Goal: Download file/media

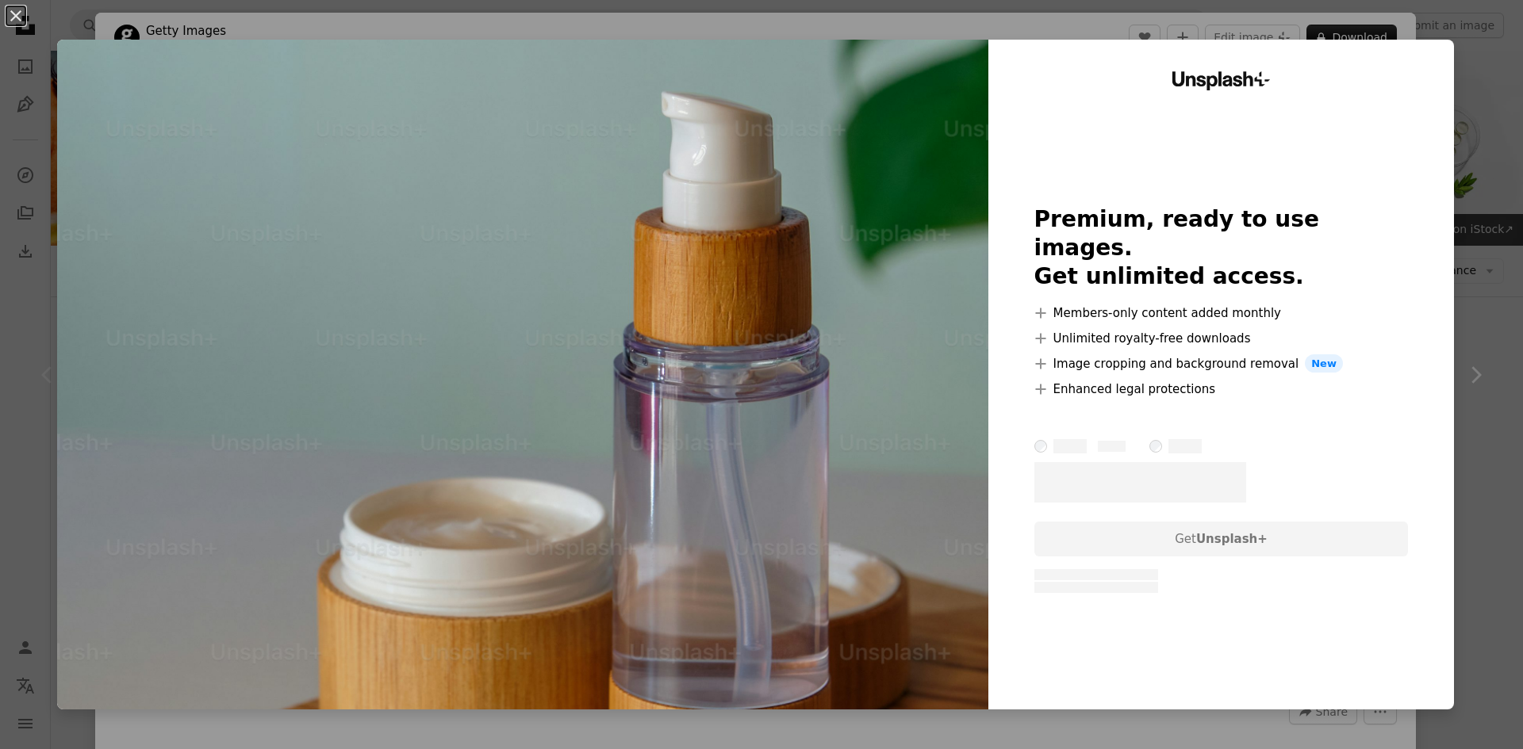
scroll to position [3751, 0]
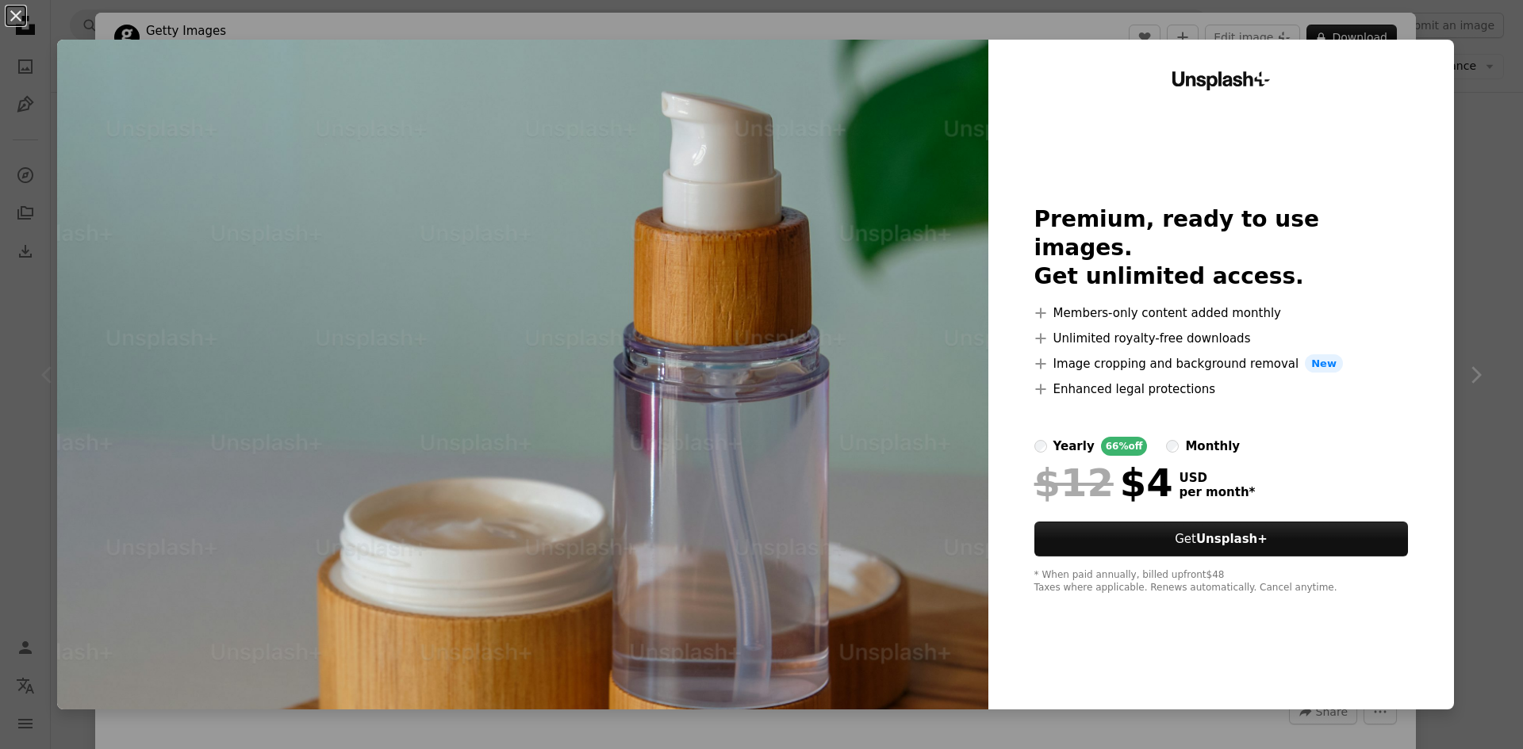
click at [18, 10] on button "An X shape" at bounding box center [15, 15] width 19 height 19
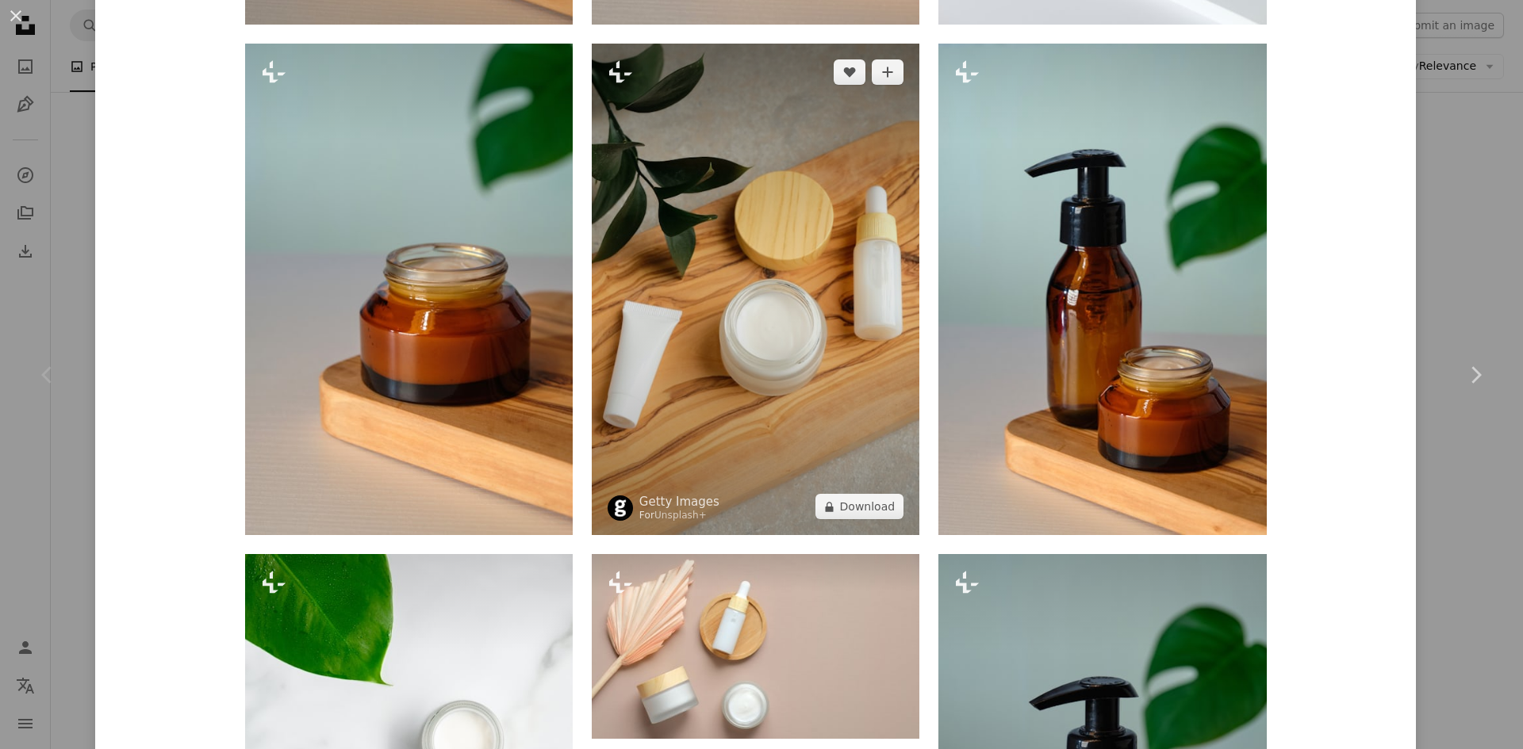
scroll to position [1903, 0]
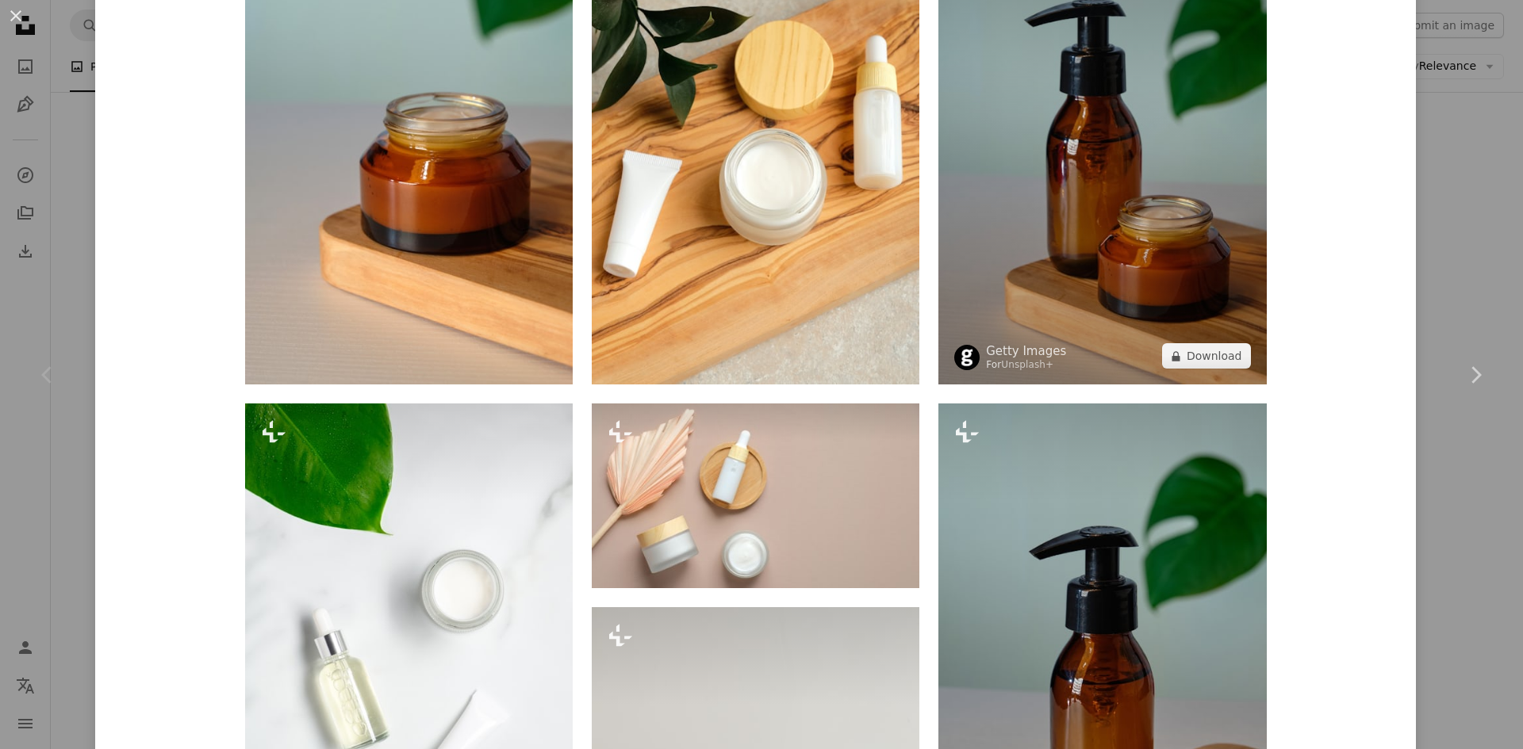
click at [993, 144] on img at bounding box center [1102, 139] width 328 height 492
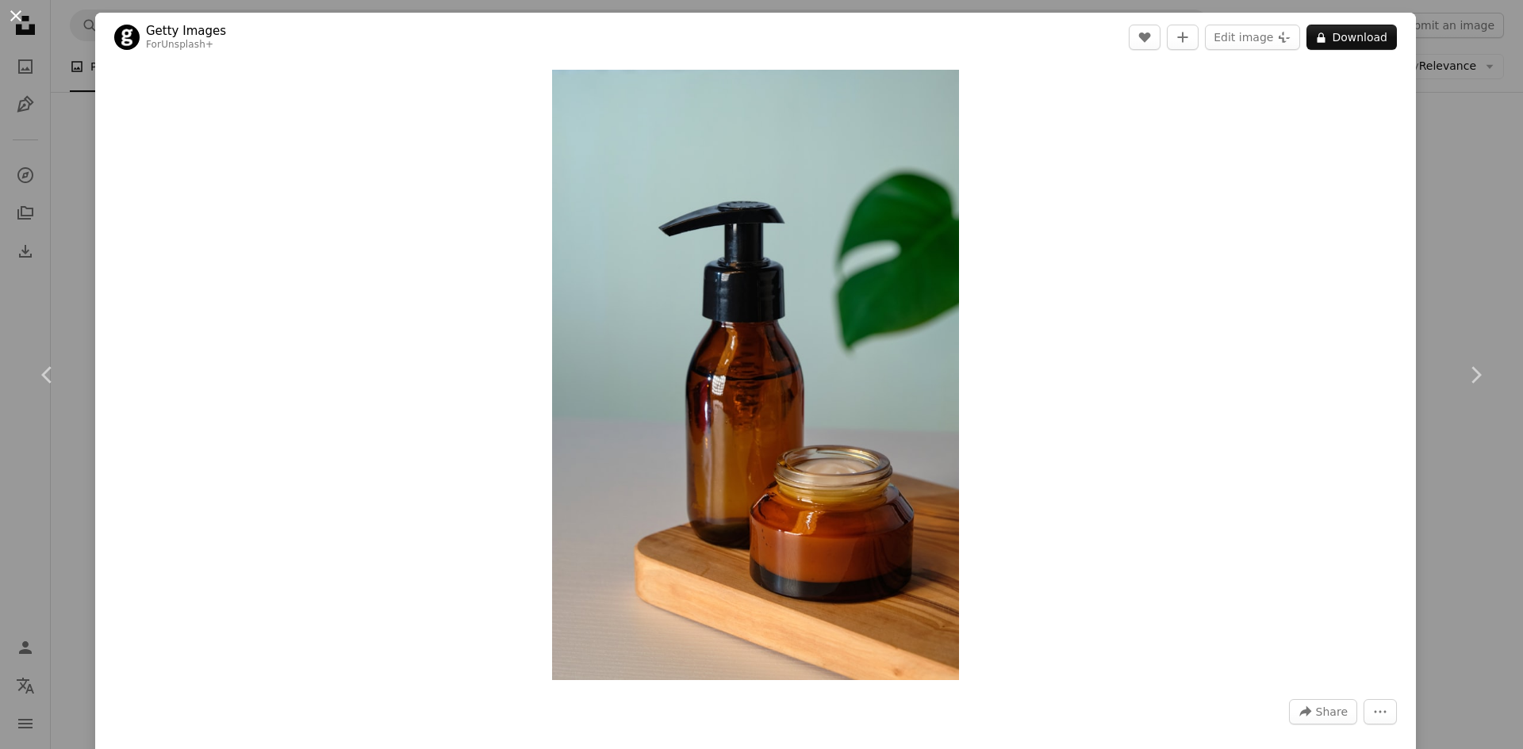
click at [18, 16] on button "An X shape" at bounding box center [15, 15] width 19 height 19
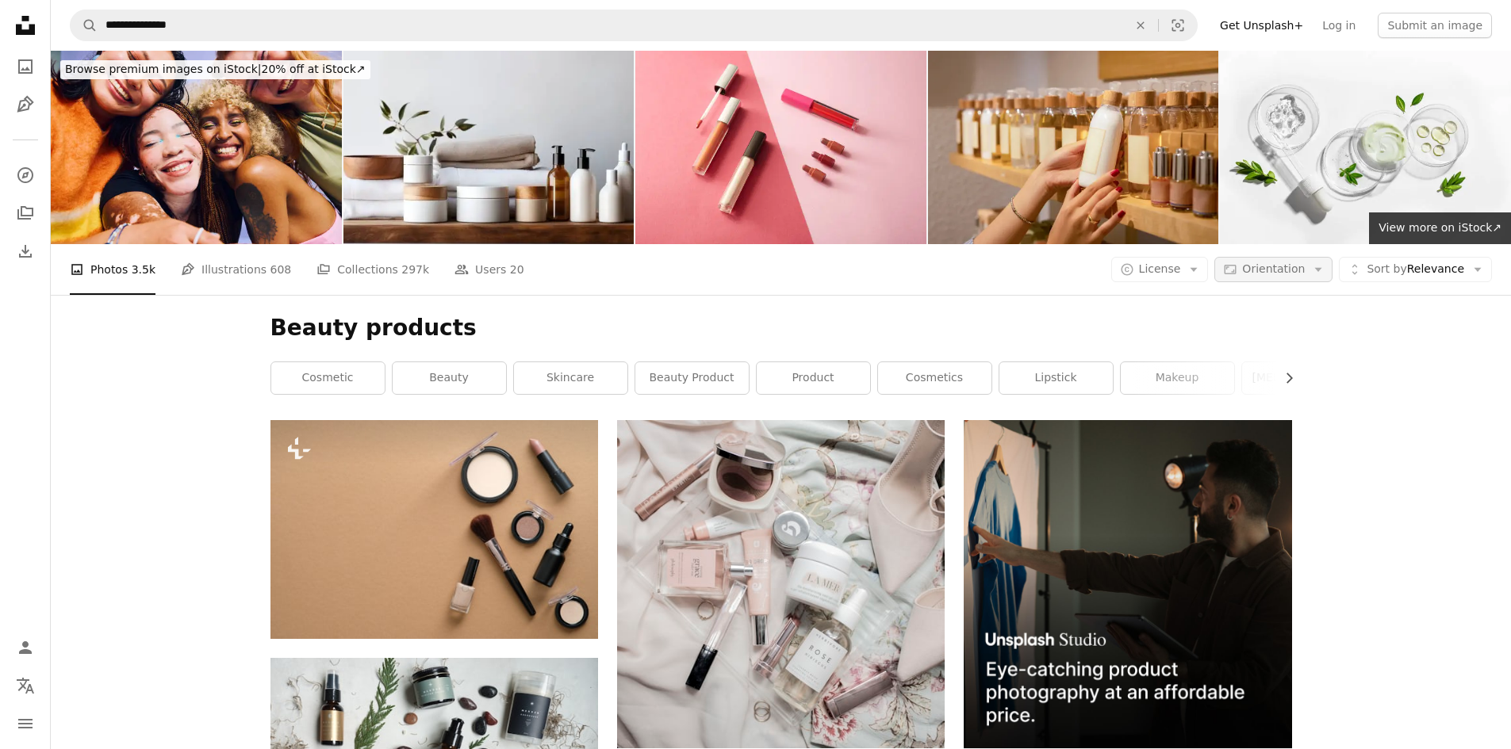
click at [1305, 274] on span "Orientation" at bounding box center [1273, 269] width 63 height 13
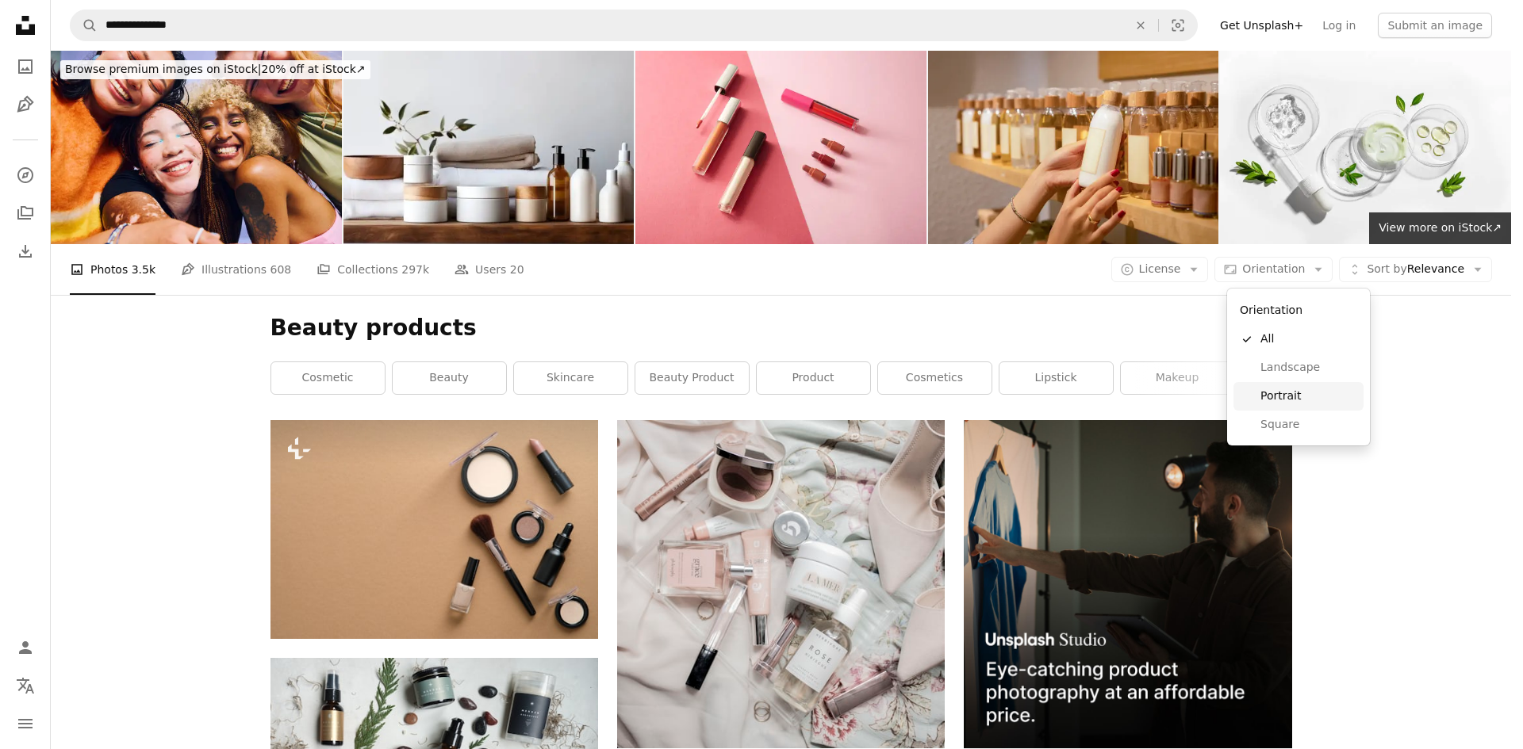
click at [1271, 389] on span "Portrait" at bounding box center [1308, 397] width 97 height 16
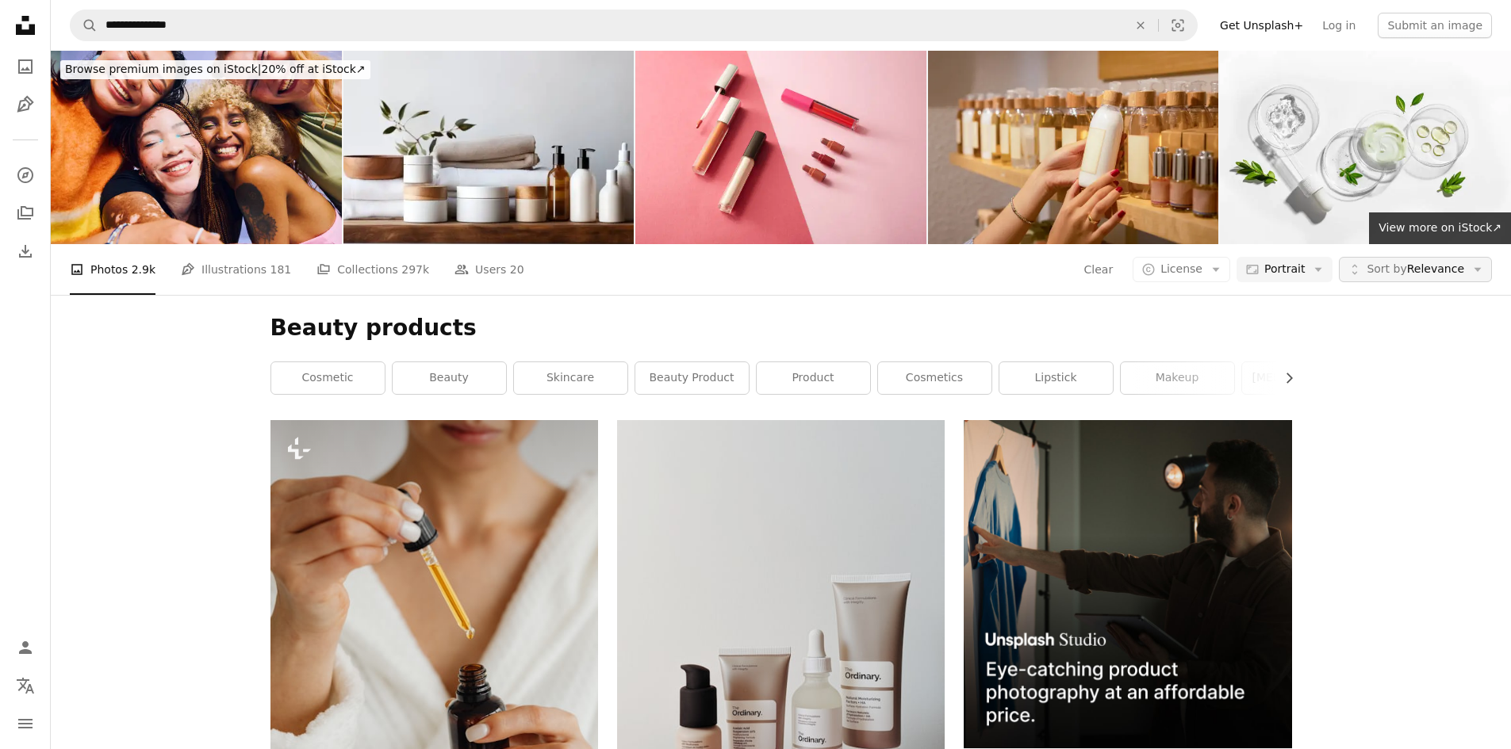
click at [1427, 271] on span "Sort by Relevance" at bounding box center [1416, 270] width 98 height 16
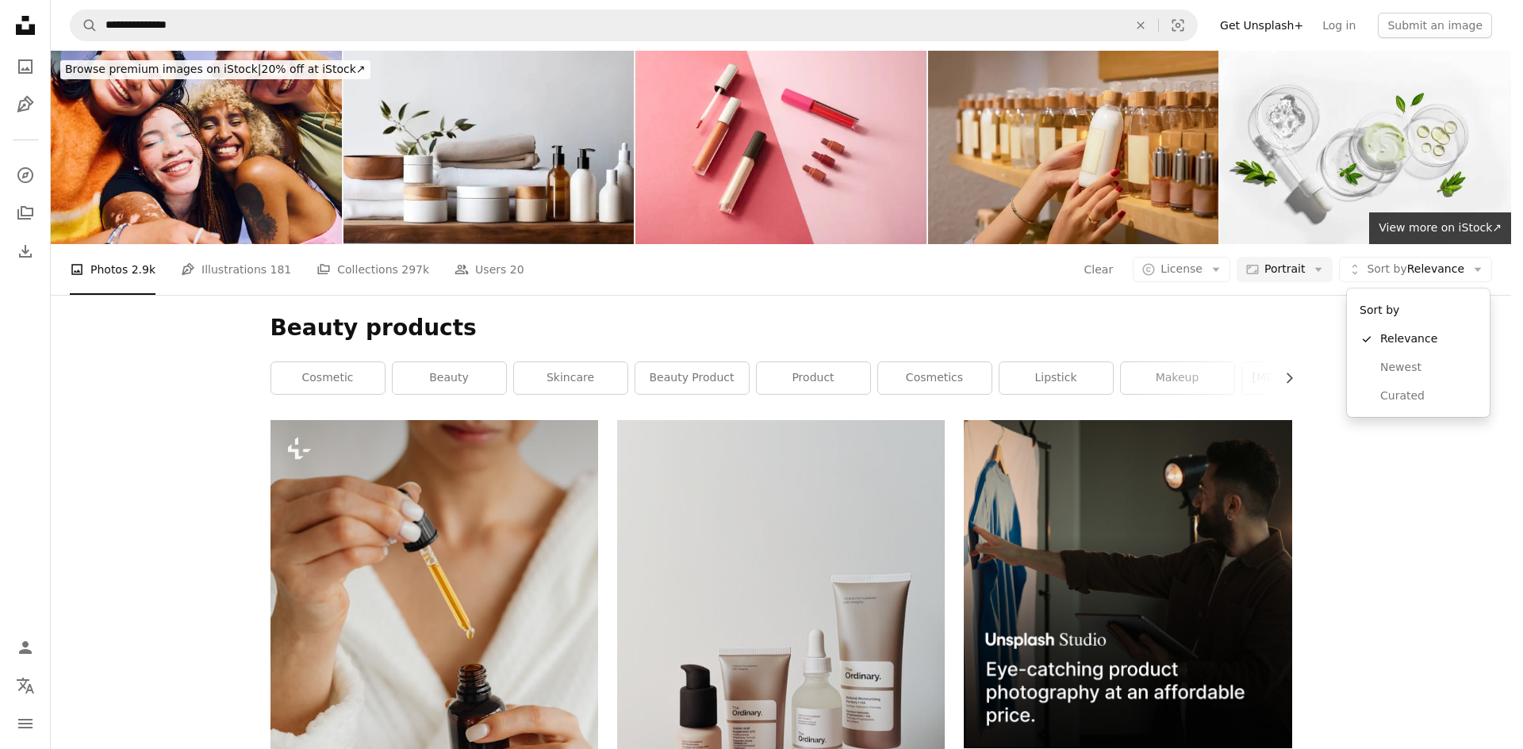
click at [1424, 583] on body "**********" at bounding box center [755, 374] width 1511 height 749
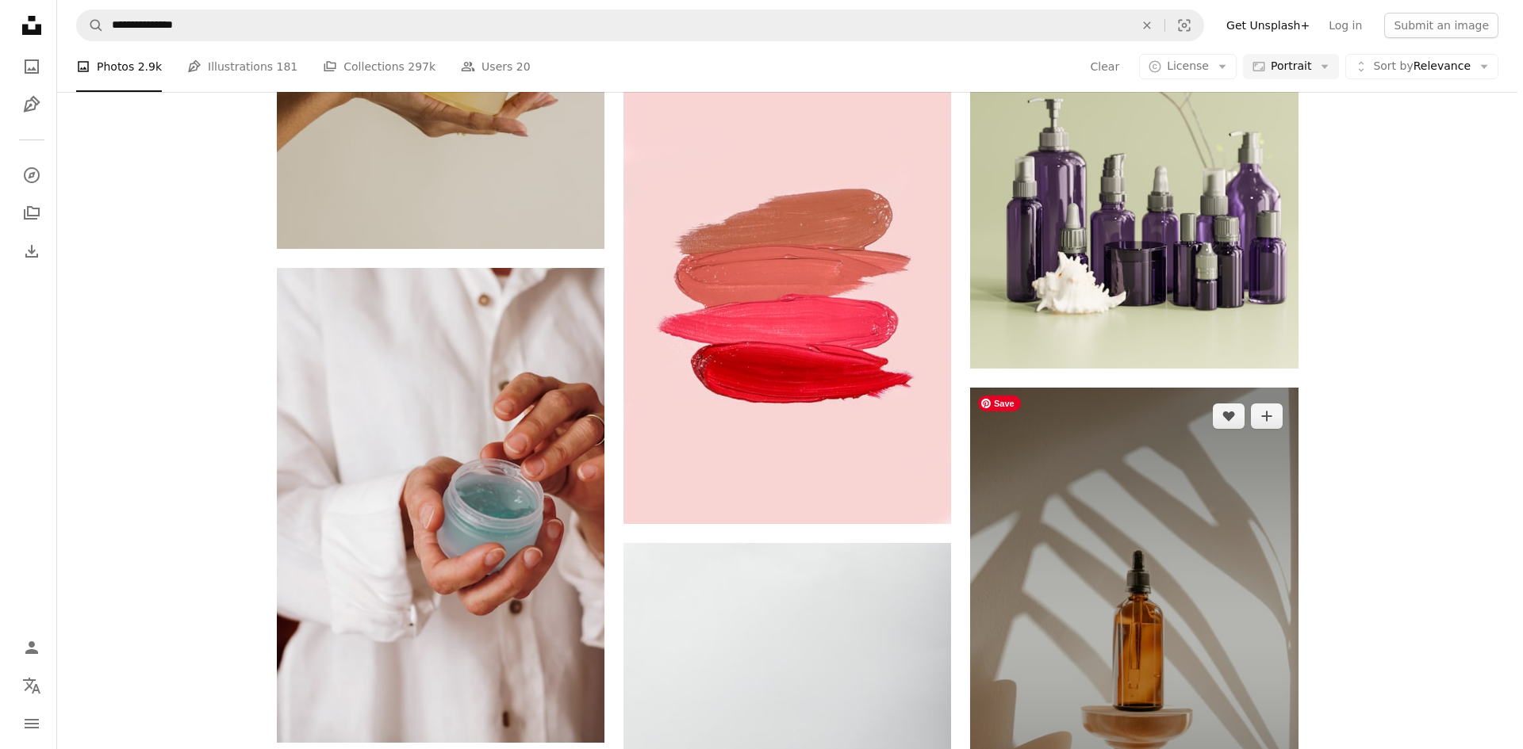
scroll to position [3093, 0]
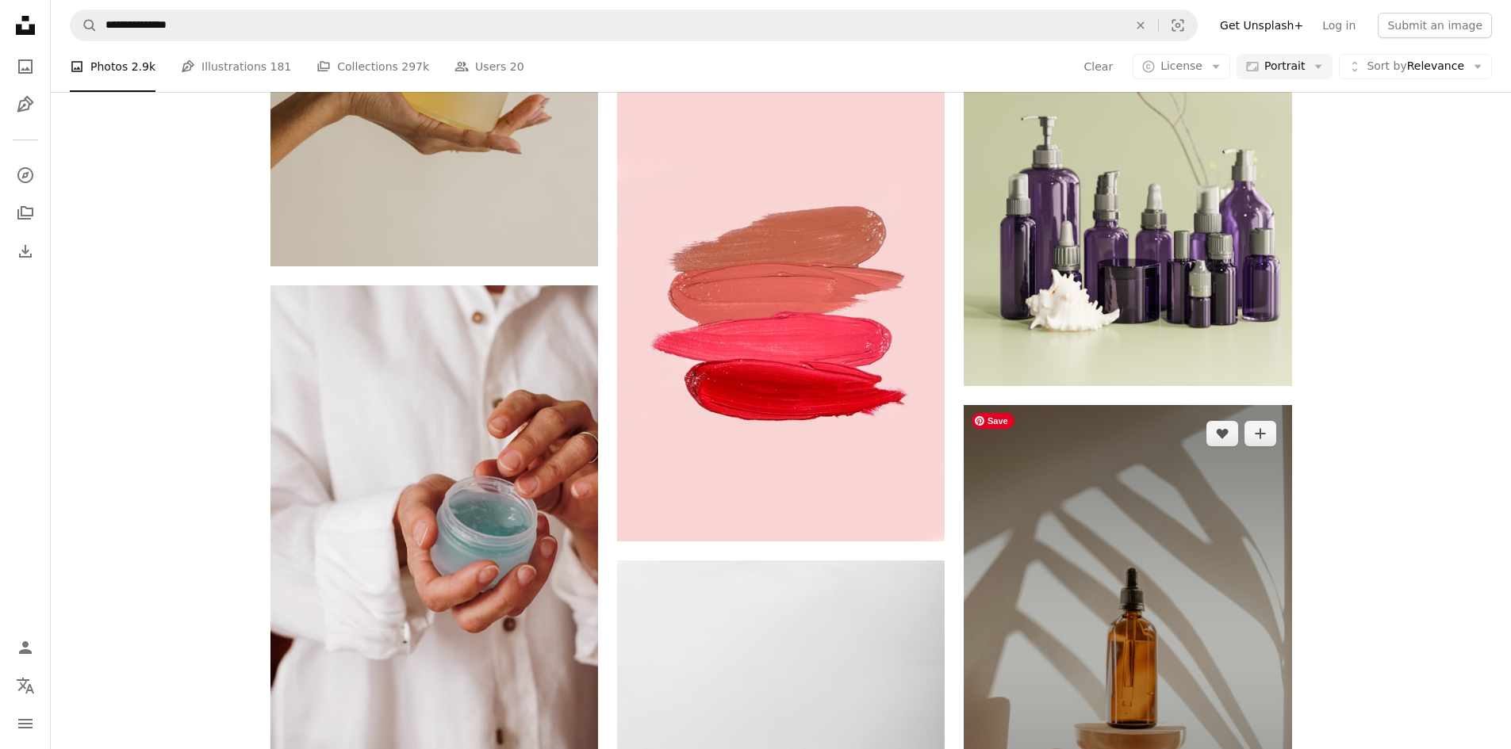
click at [1087, 546] on img at bounding box center [1128, 651] width 328 height 492
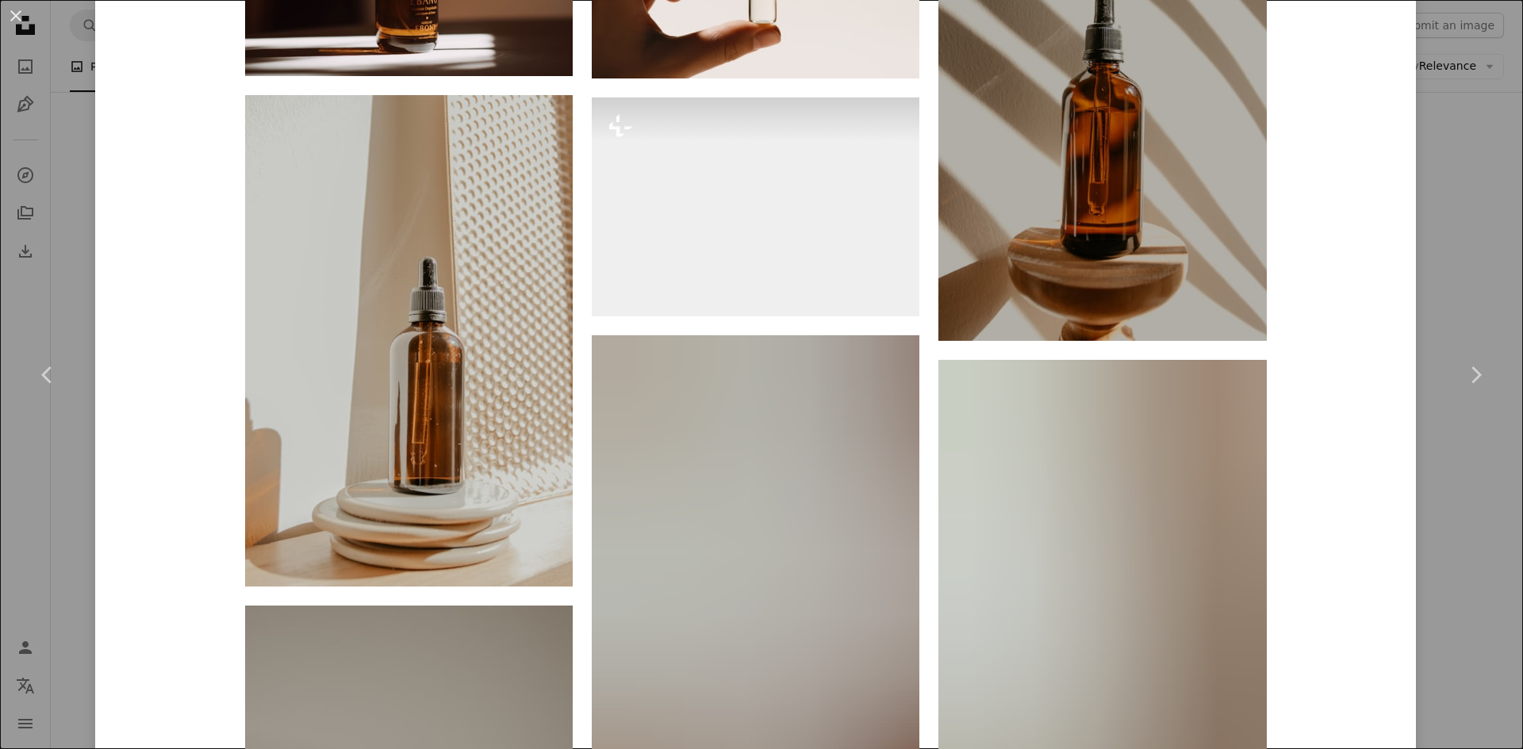
scroll to position [1903, 0]
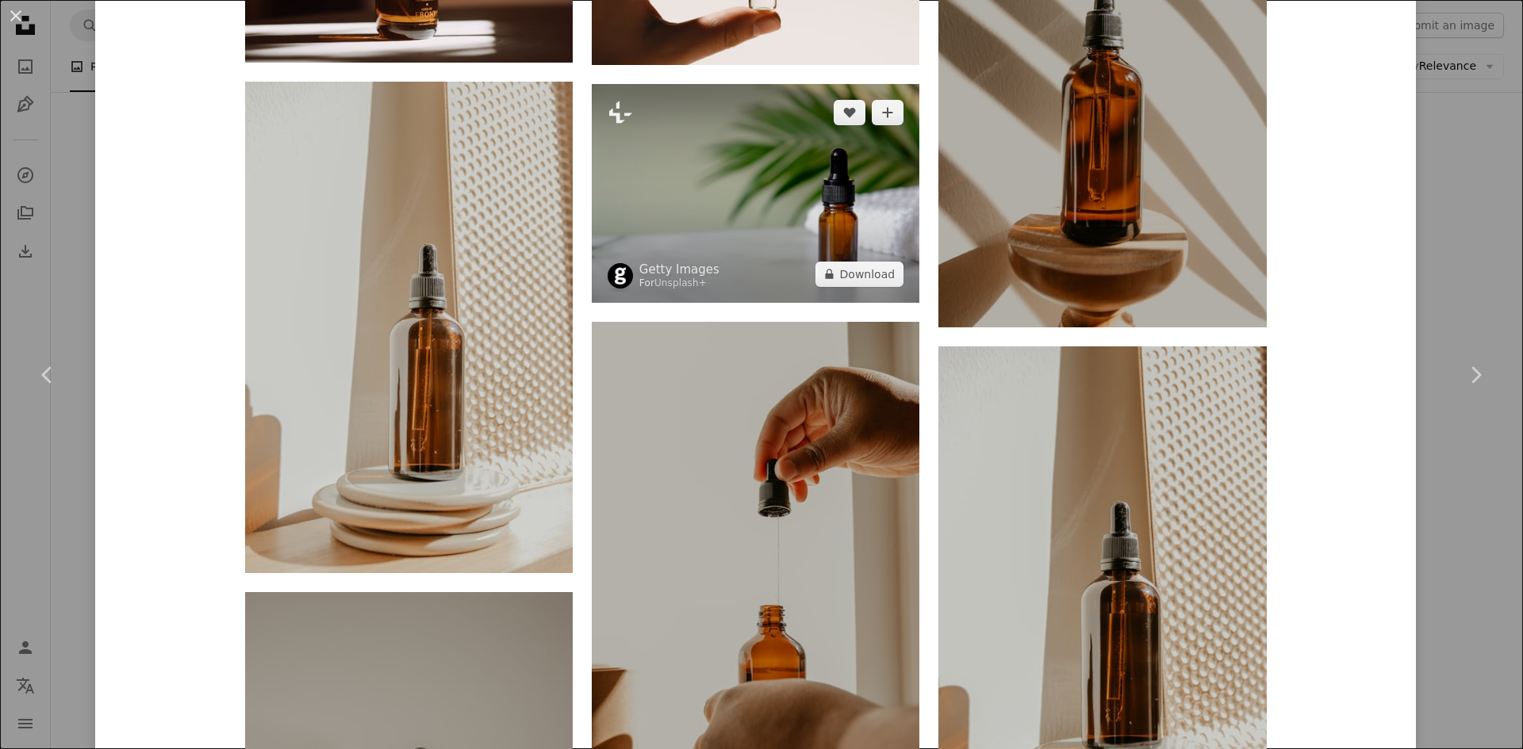
click at [689, 204] on img at bounding box center [756, 193] width 328 height 218
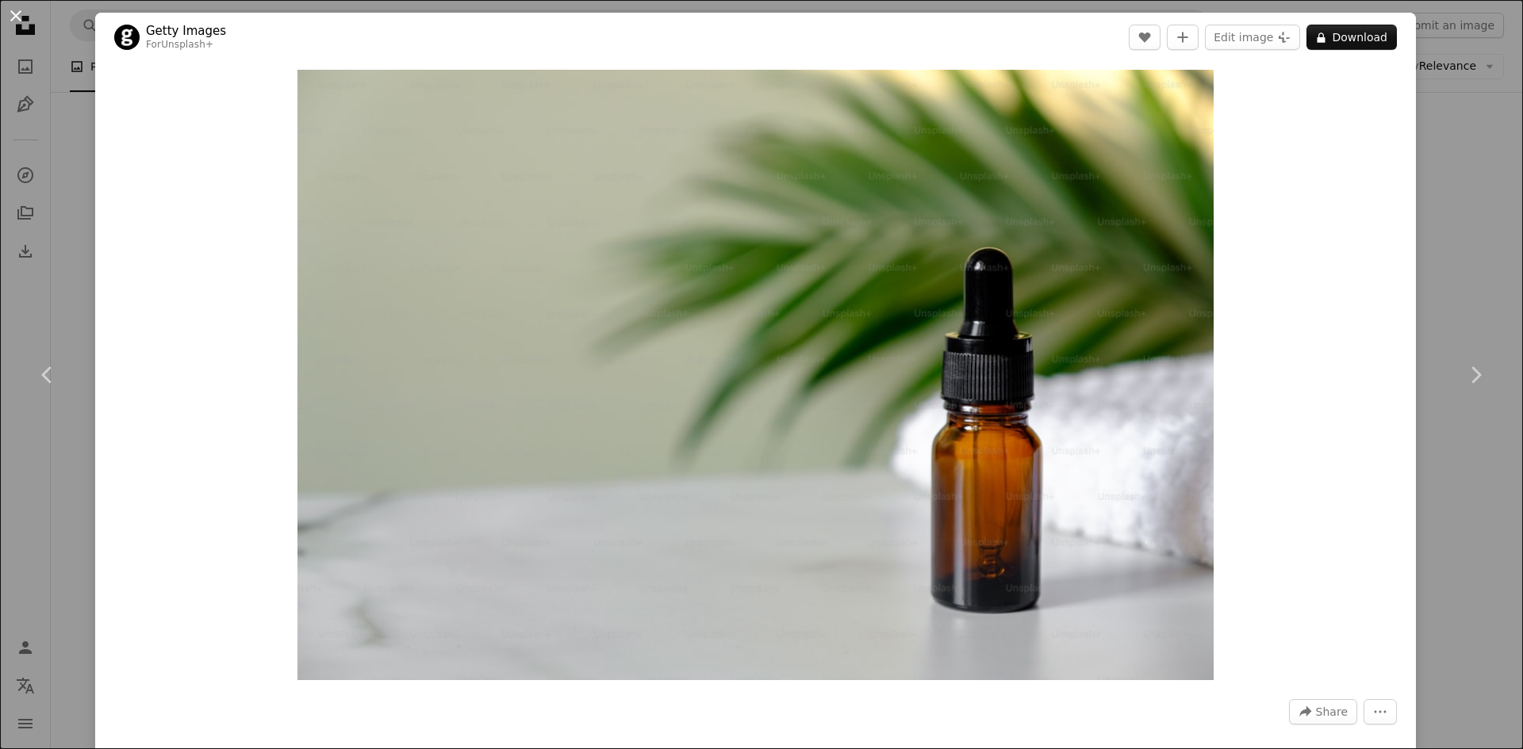
click at [17, 13] on button "An X shape" at bounding box center [15, 15] width 19 height 19
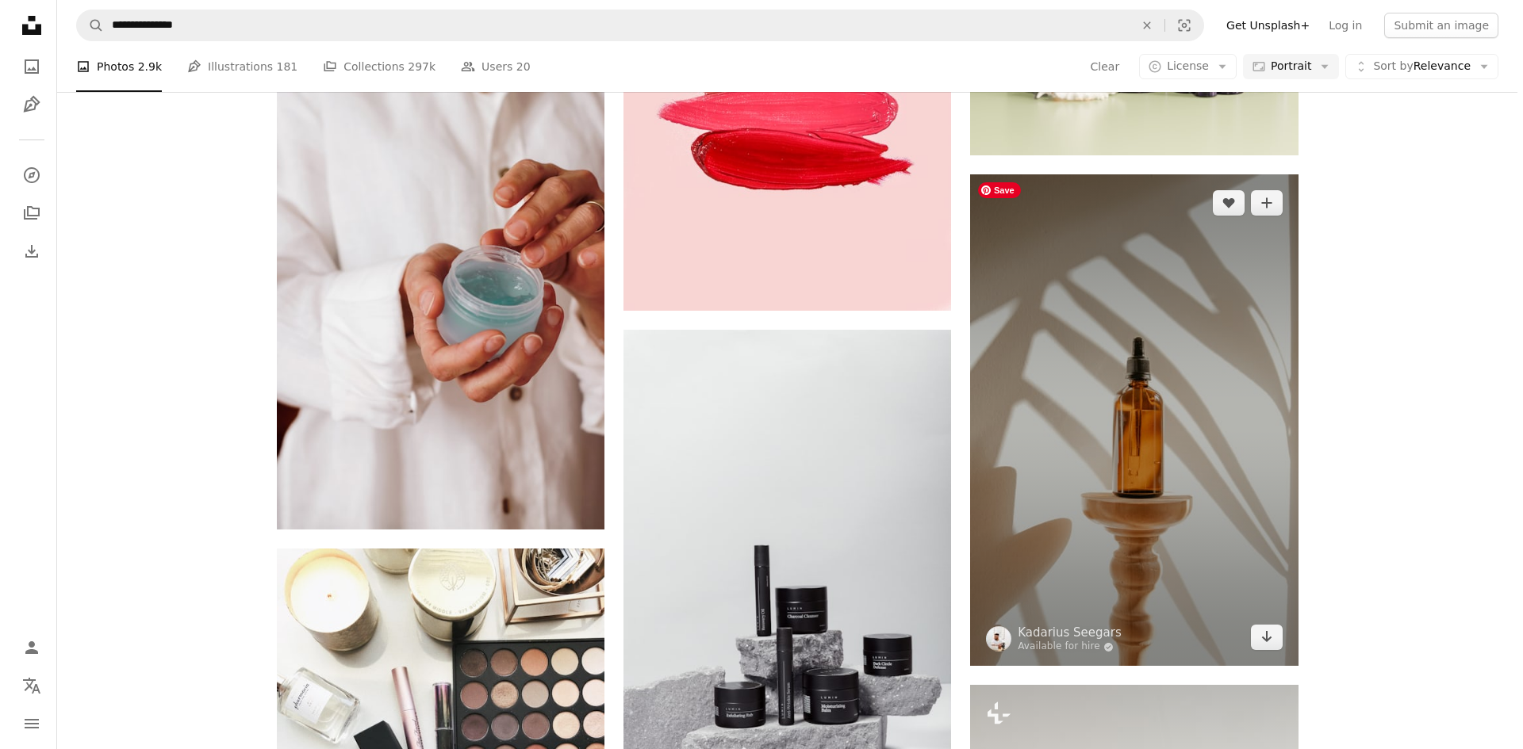
scroll to position [3331, 0]
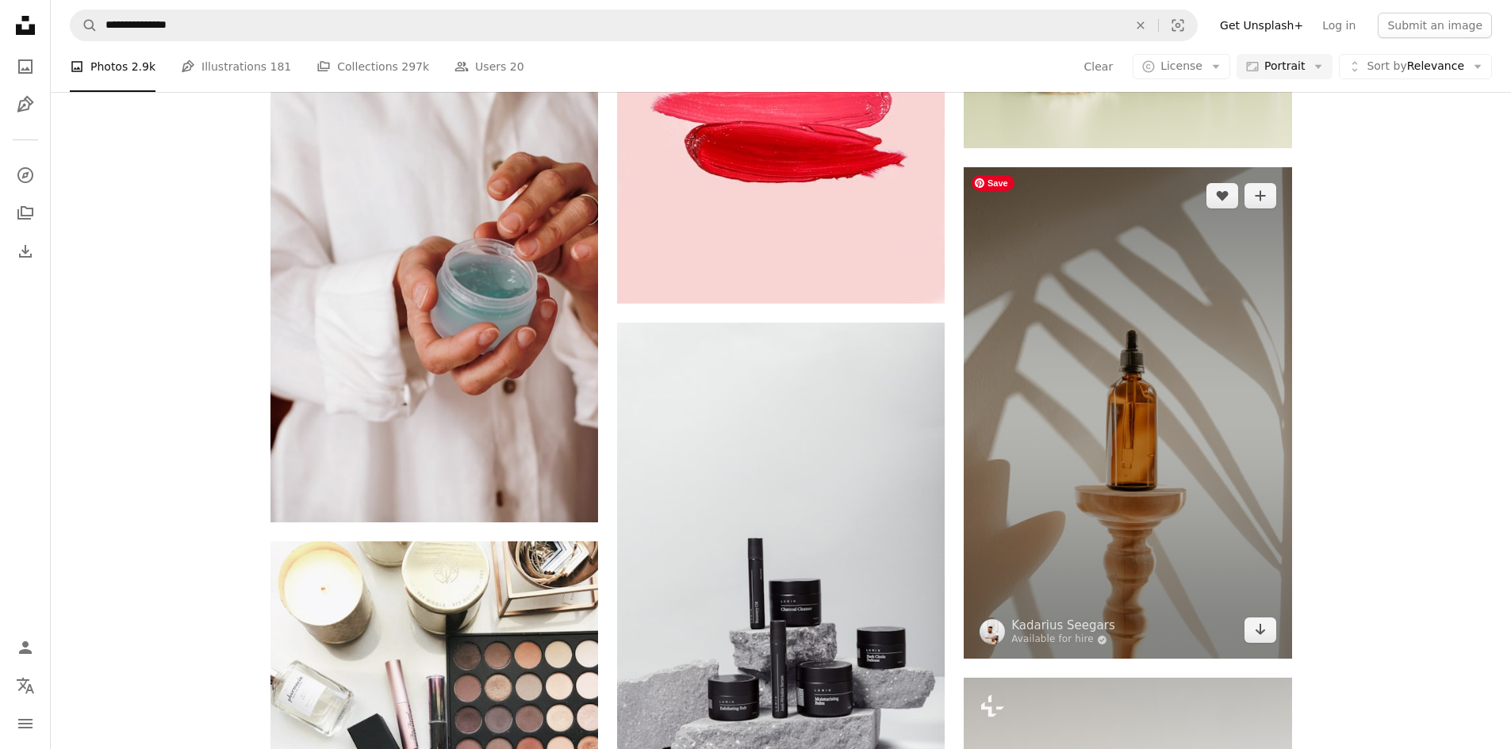
click at [1132, 527] on img at bounding box center [1128, 413] width 328 height 492
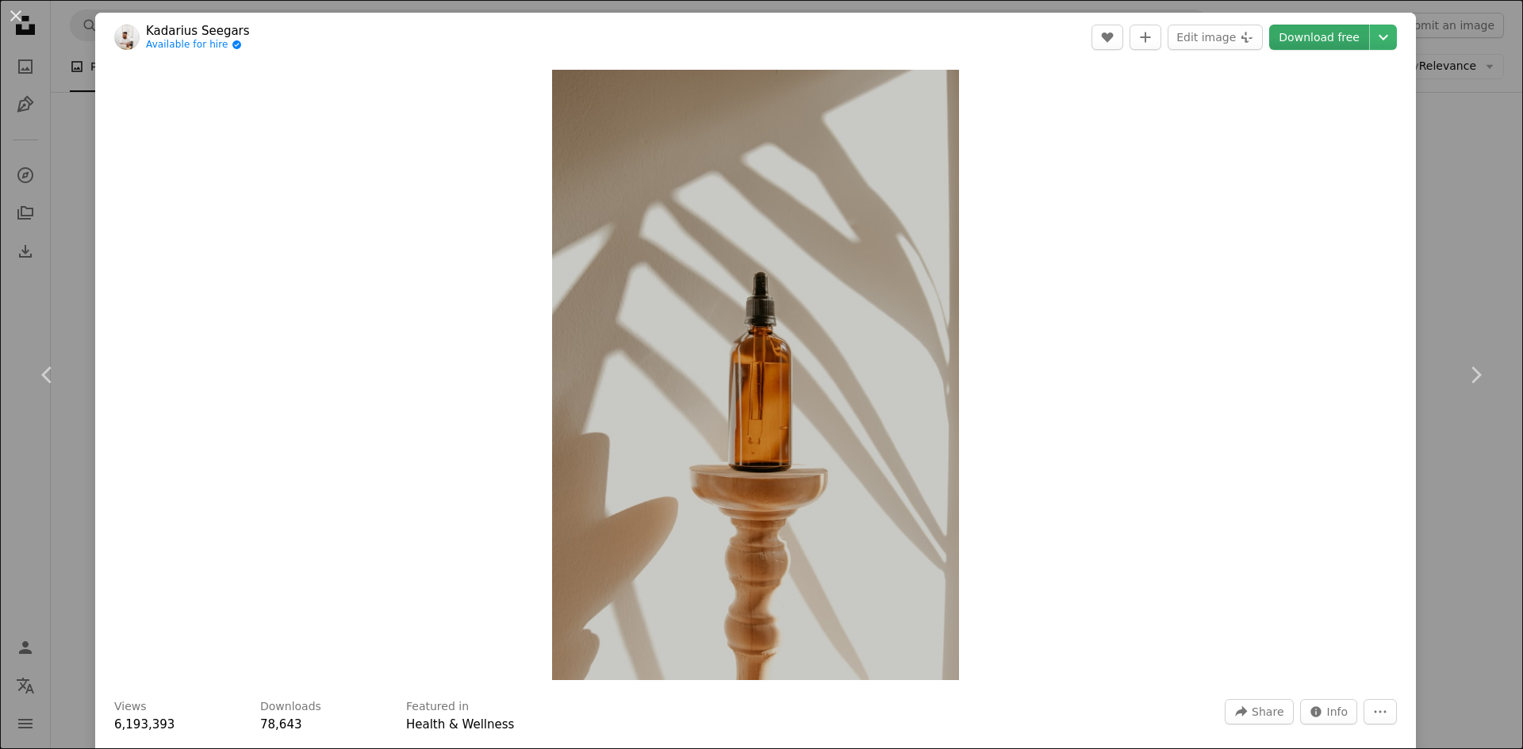
click at [1301, 44] on link "Download free" at bounding box center [1319, 37] width 100 height 25
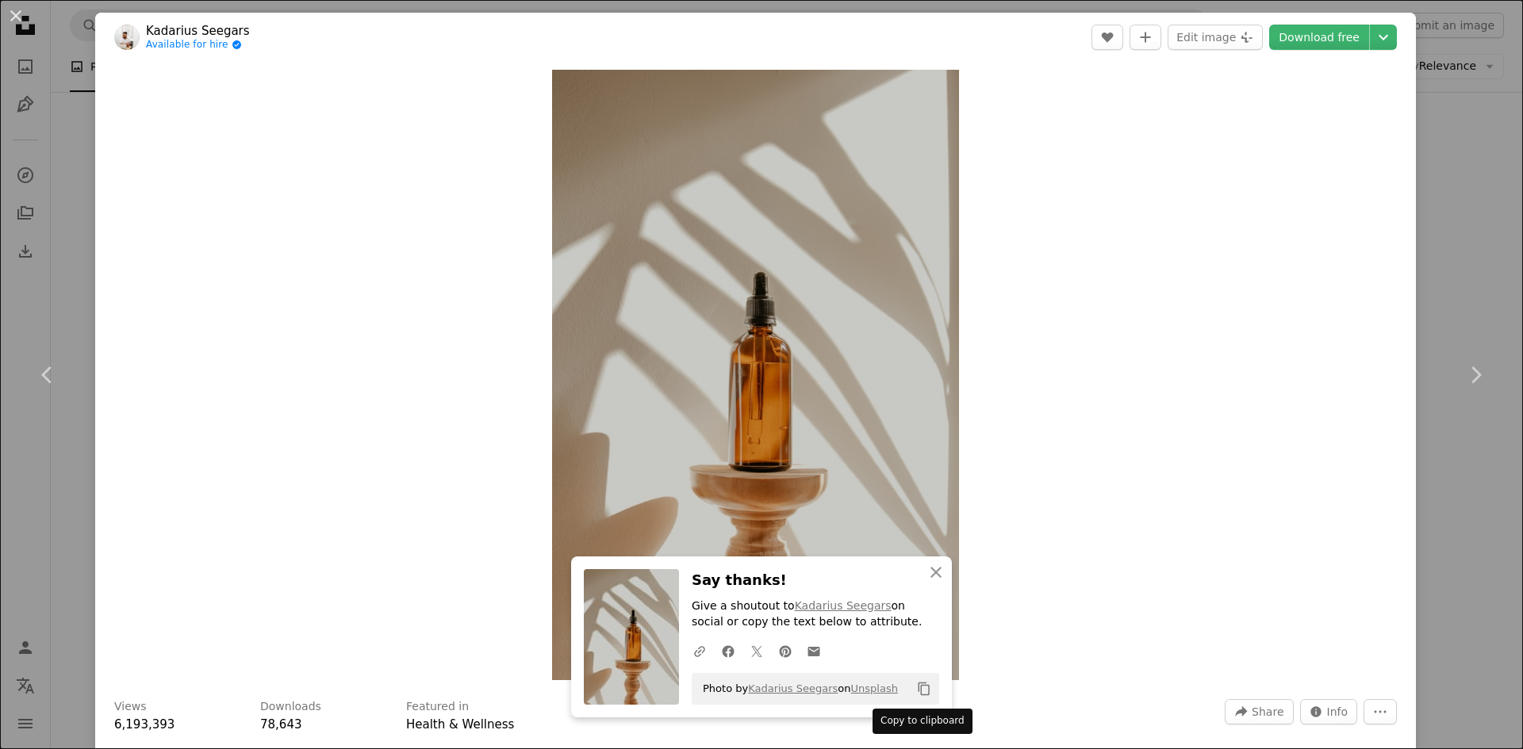
click at [917, 682] on icon "Copy content" at bounding box center [924, 689] width 14 height 14
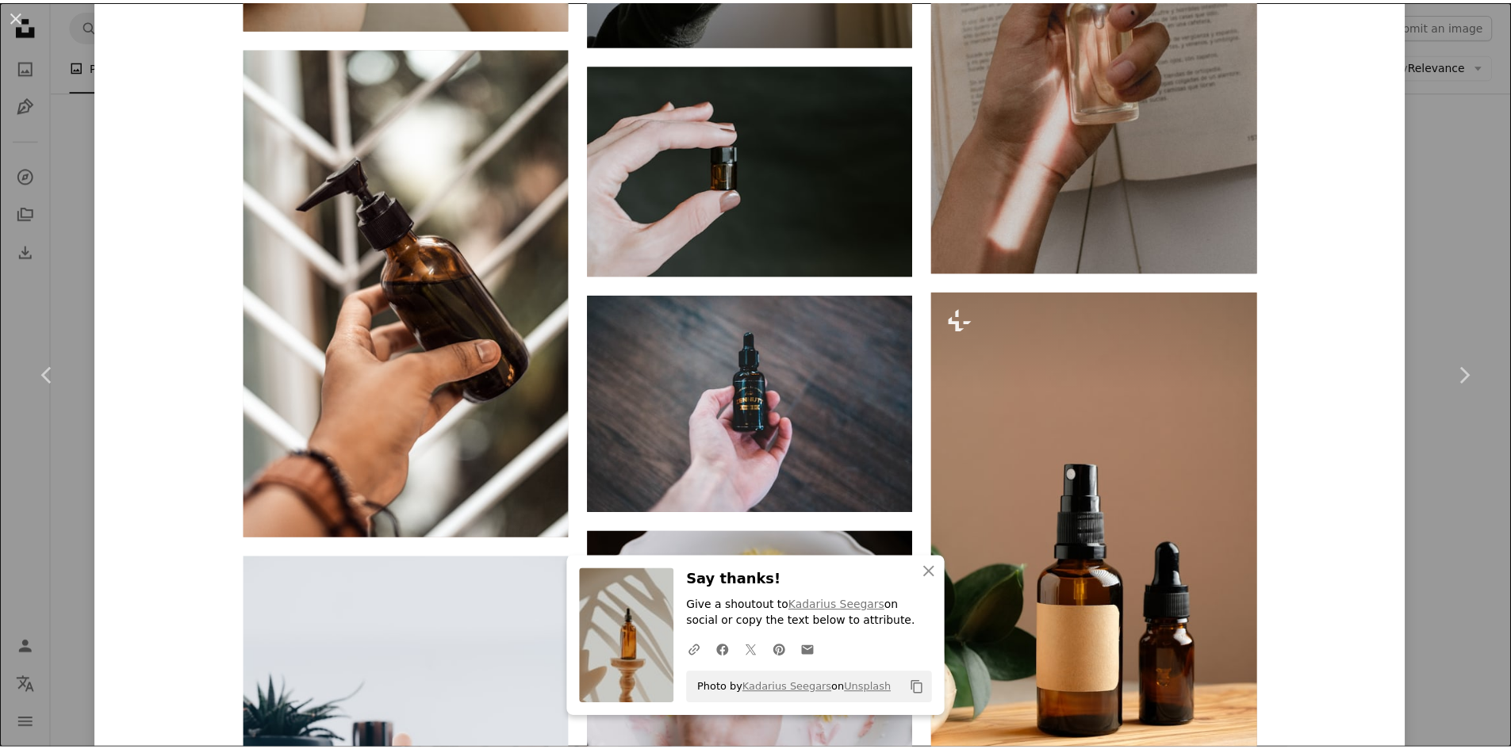
scroll to position [5948, 0]
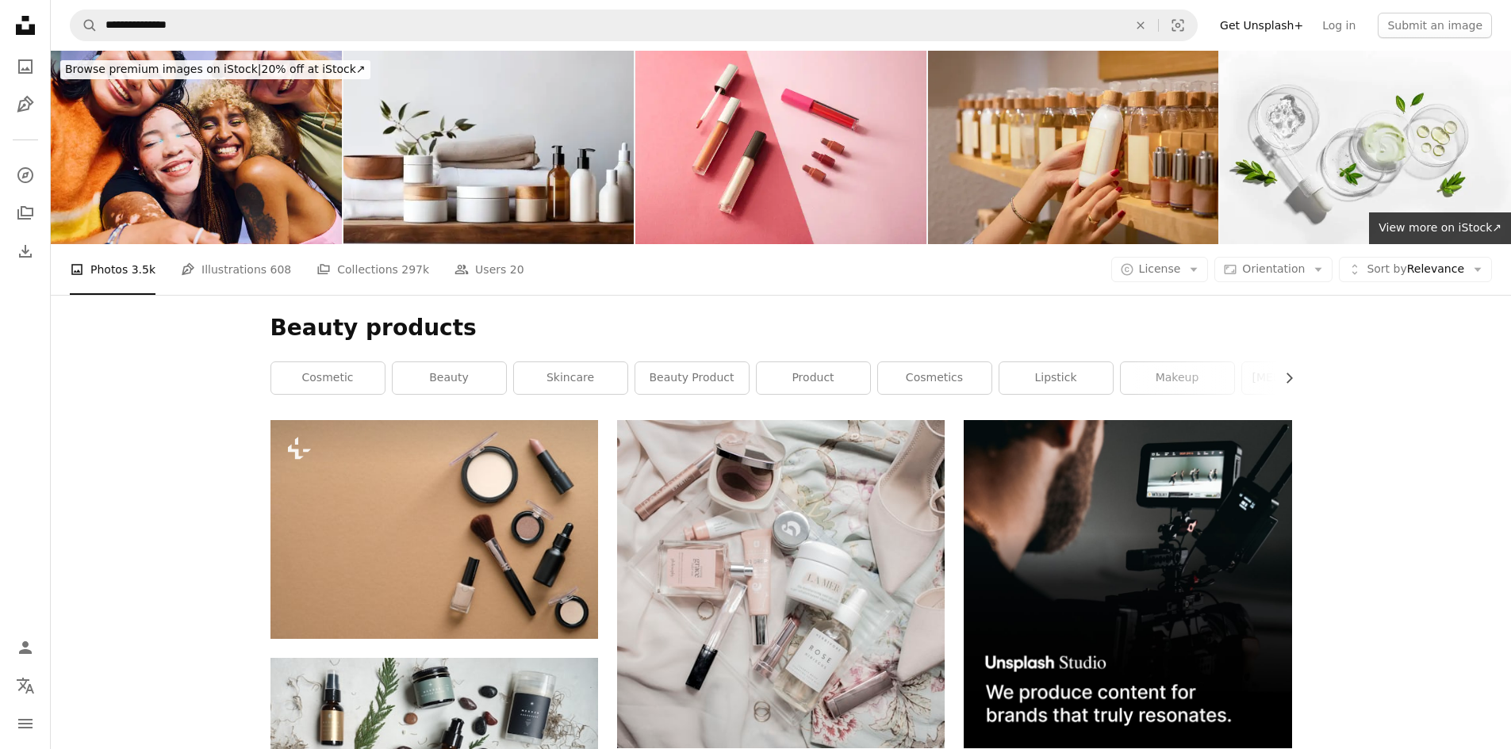
scroll to position [1190, 0]
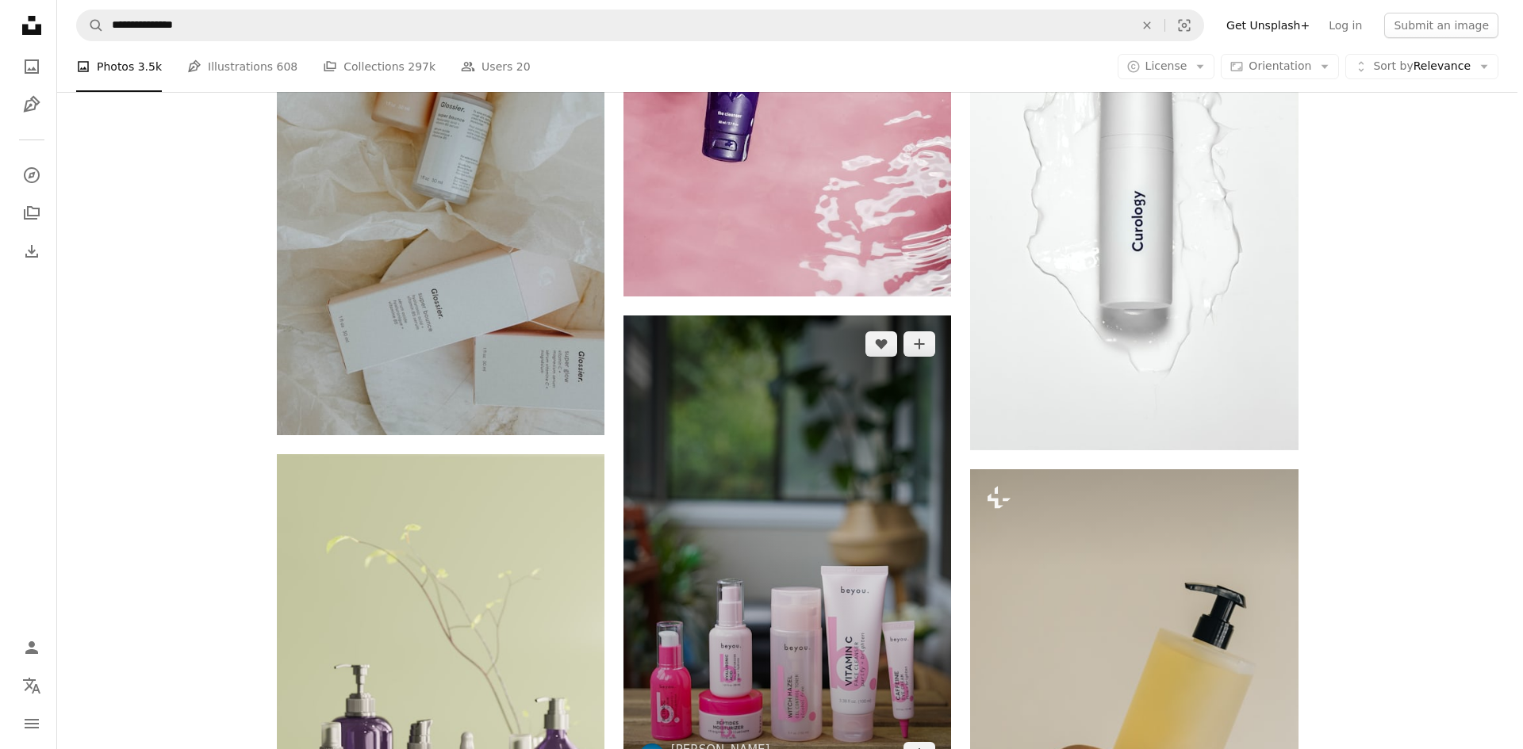
scroll to position [3569, 0]
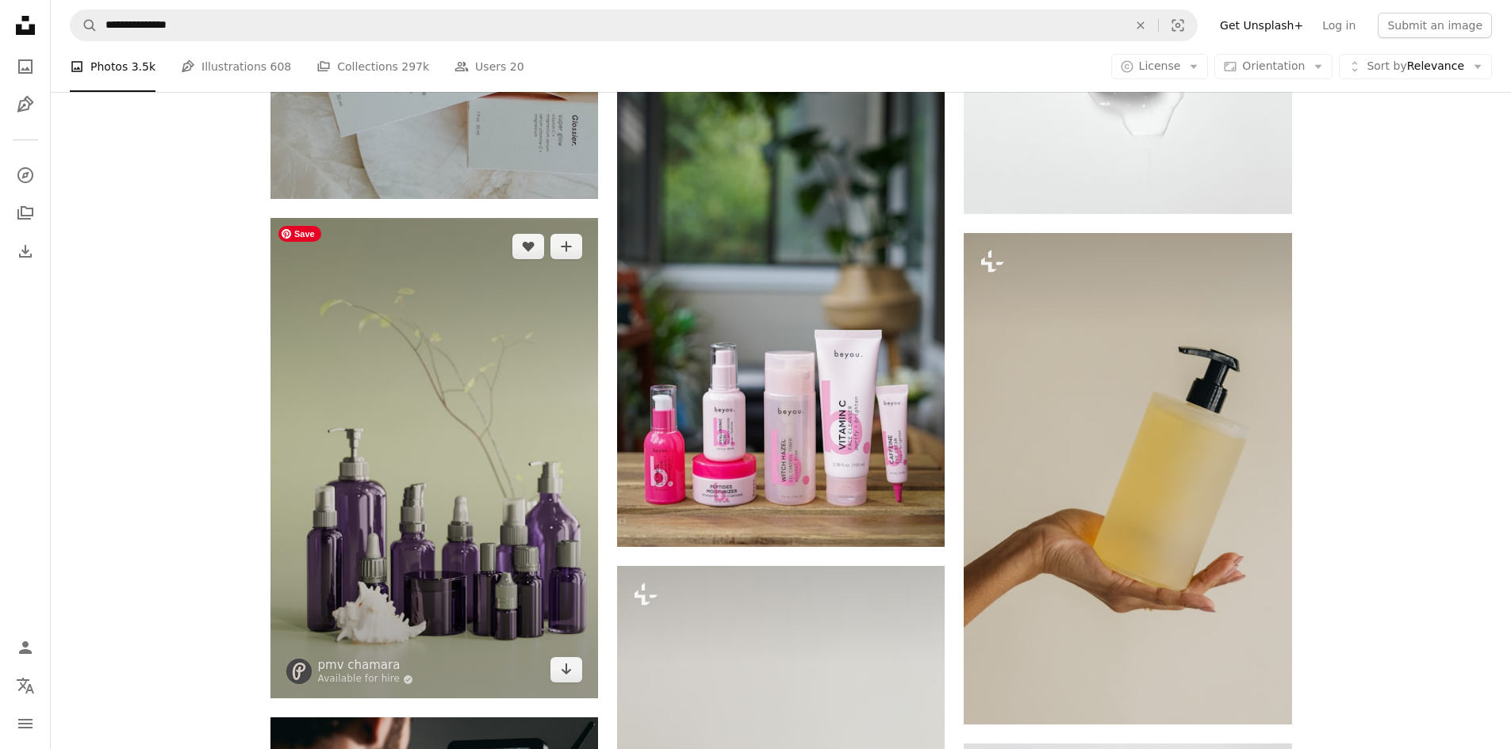
click at [464, 424] on img at bounding box center [434, 458] width 328 height 481
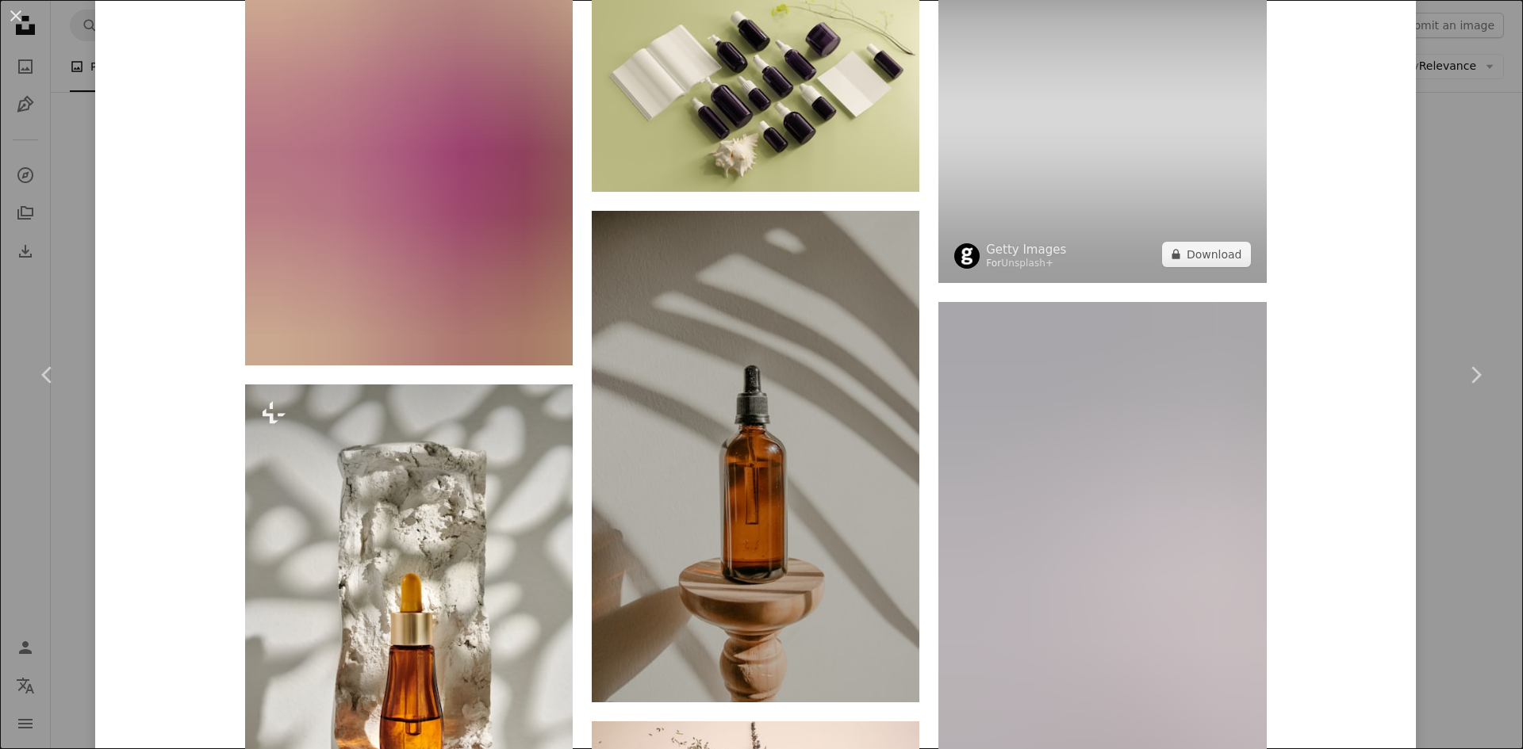
scroll to position [3569, 0]
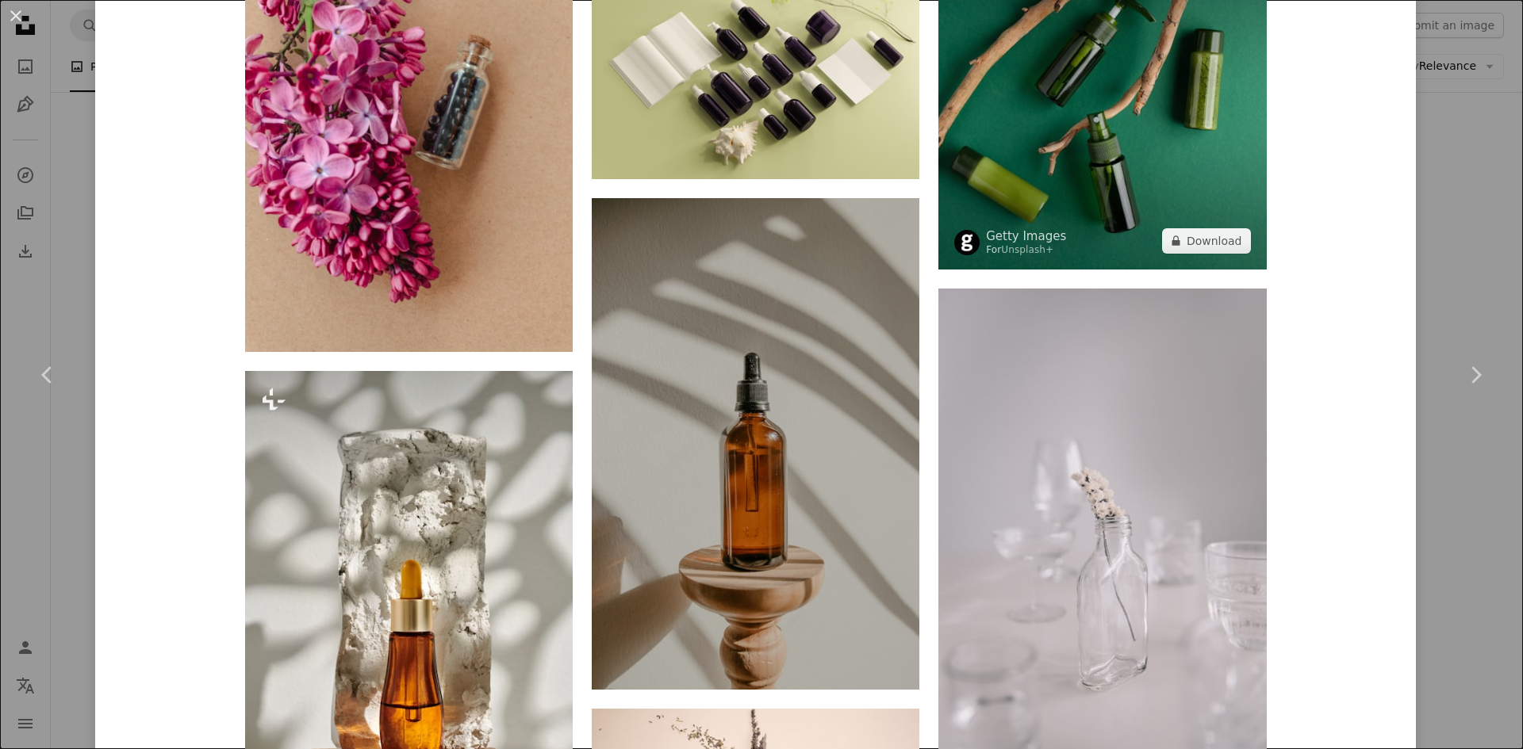
click at [1037, 133] on img at bounding box center [1102, 105] width 328 height 328
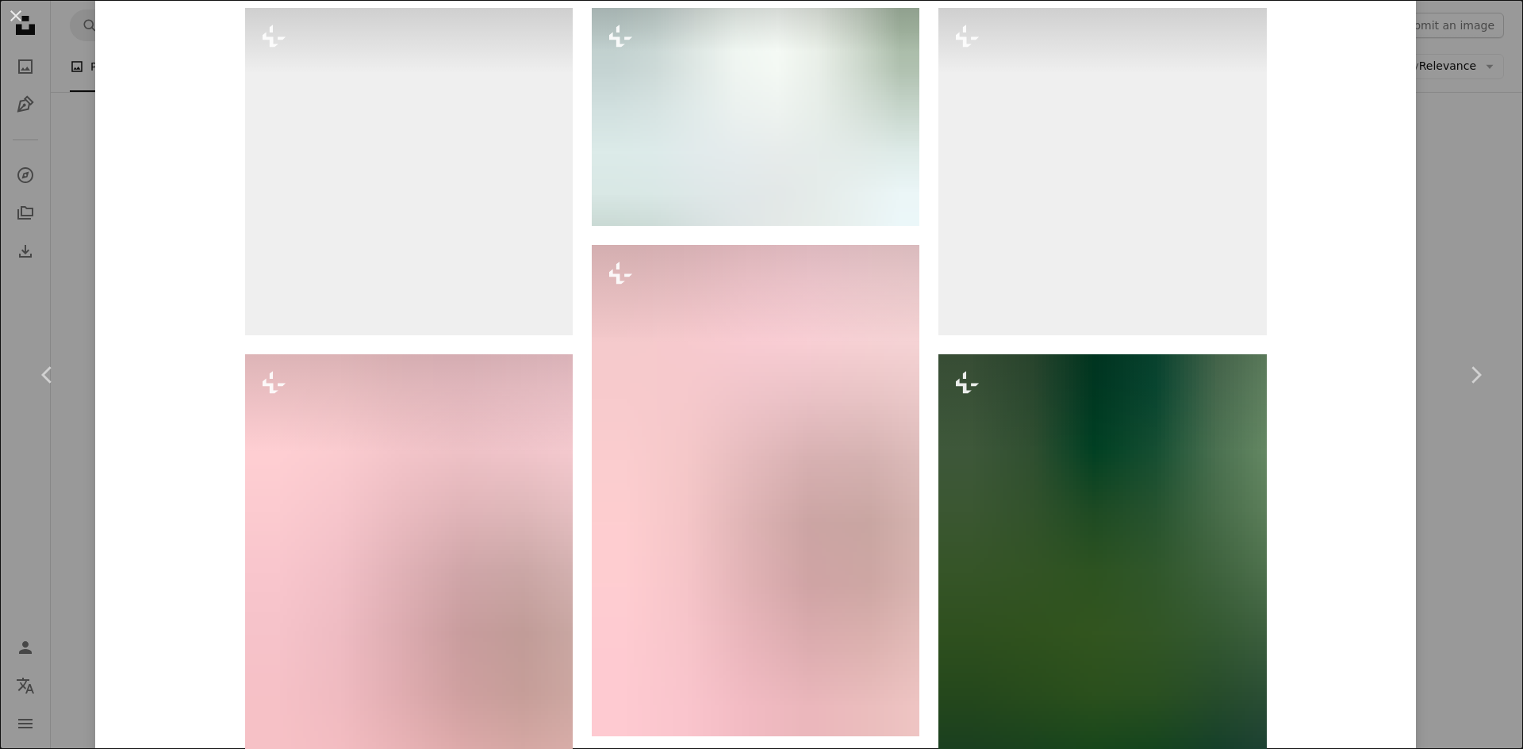
scroll to position [952, 0]
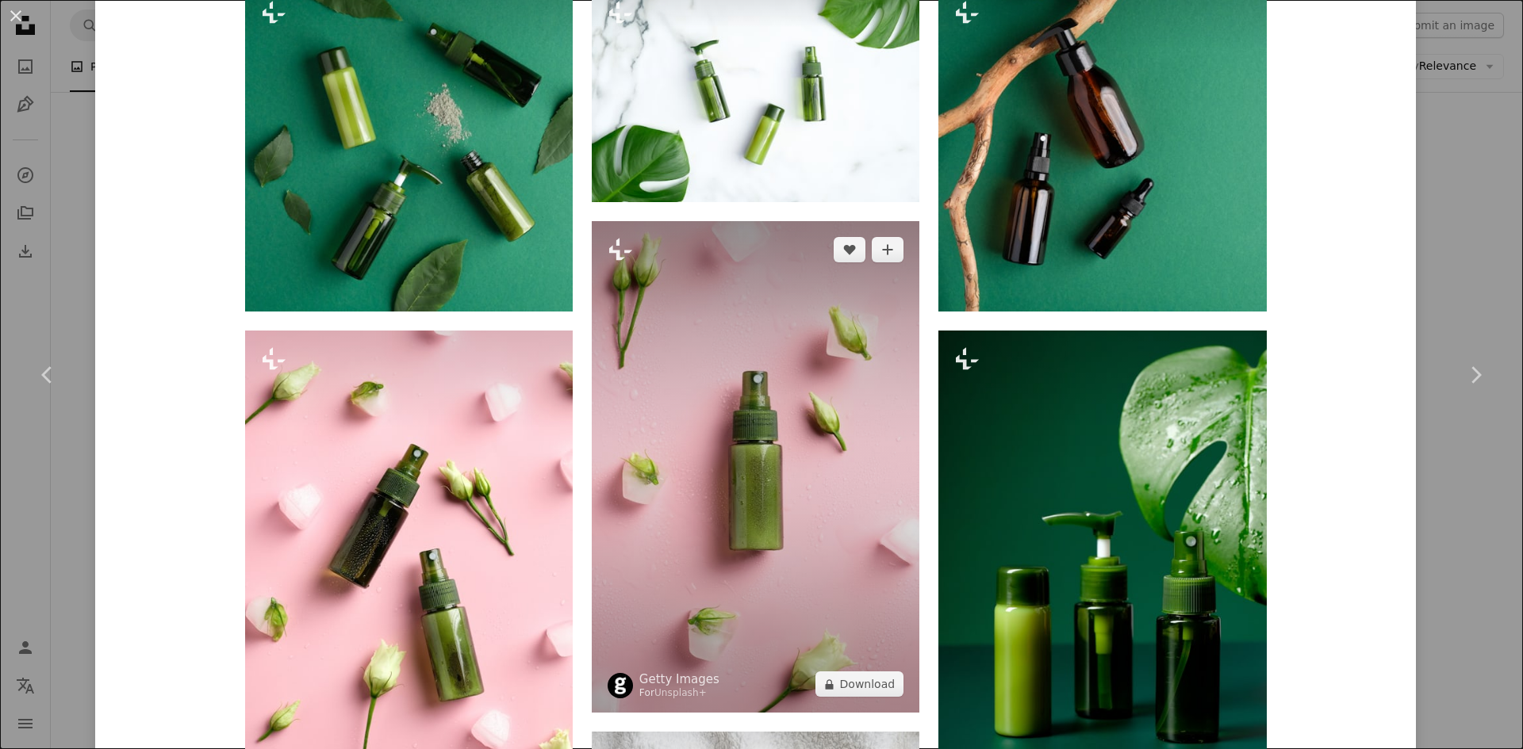
click at [760, 341] on img at bounding box center [756, 467] width 328 height 492
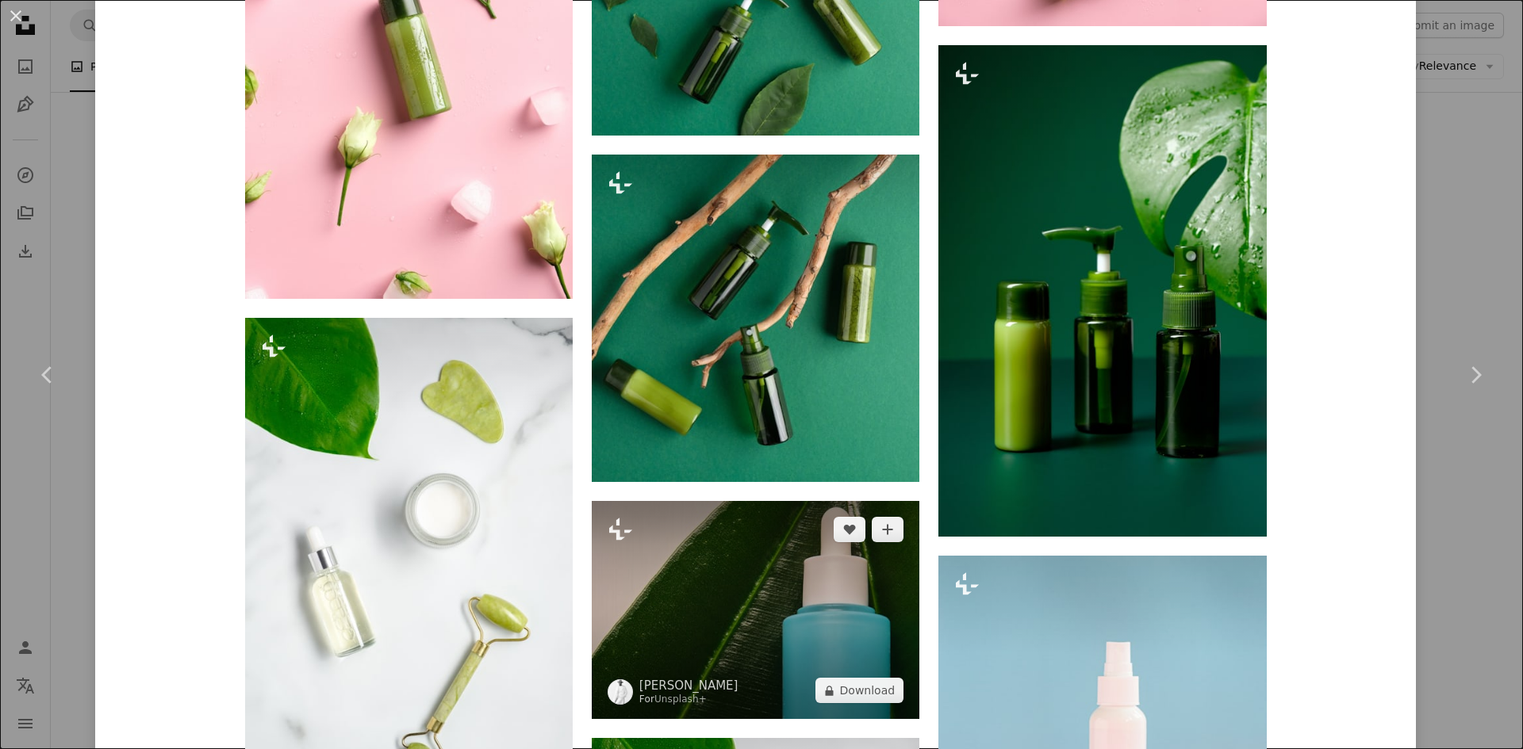
scroll to position [1903, 0]
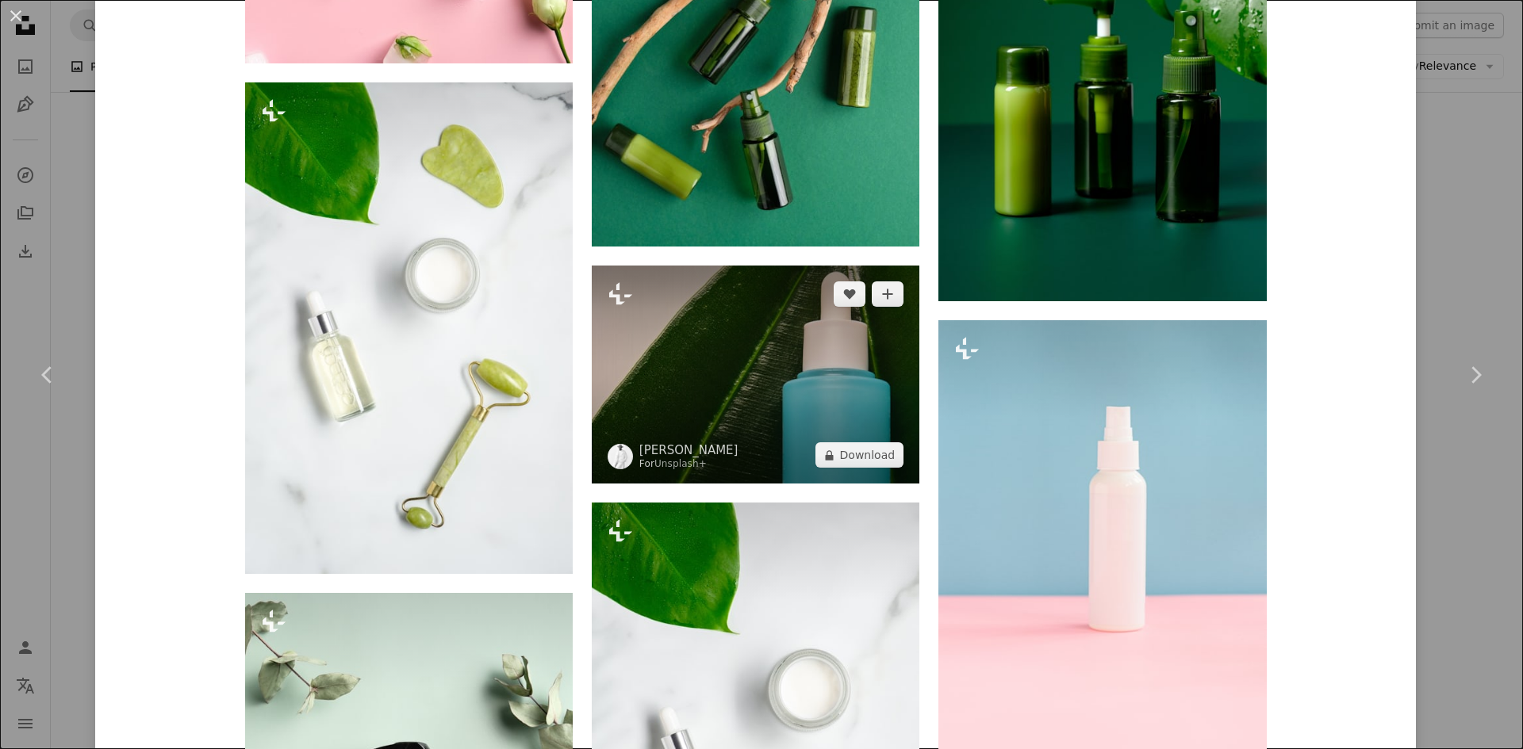
click at [829, 335] on img at bounding box center [756, 375] width 328 height 218
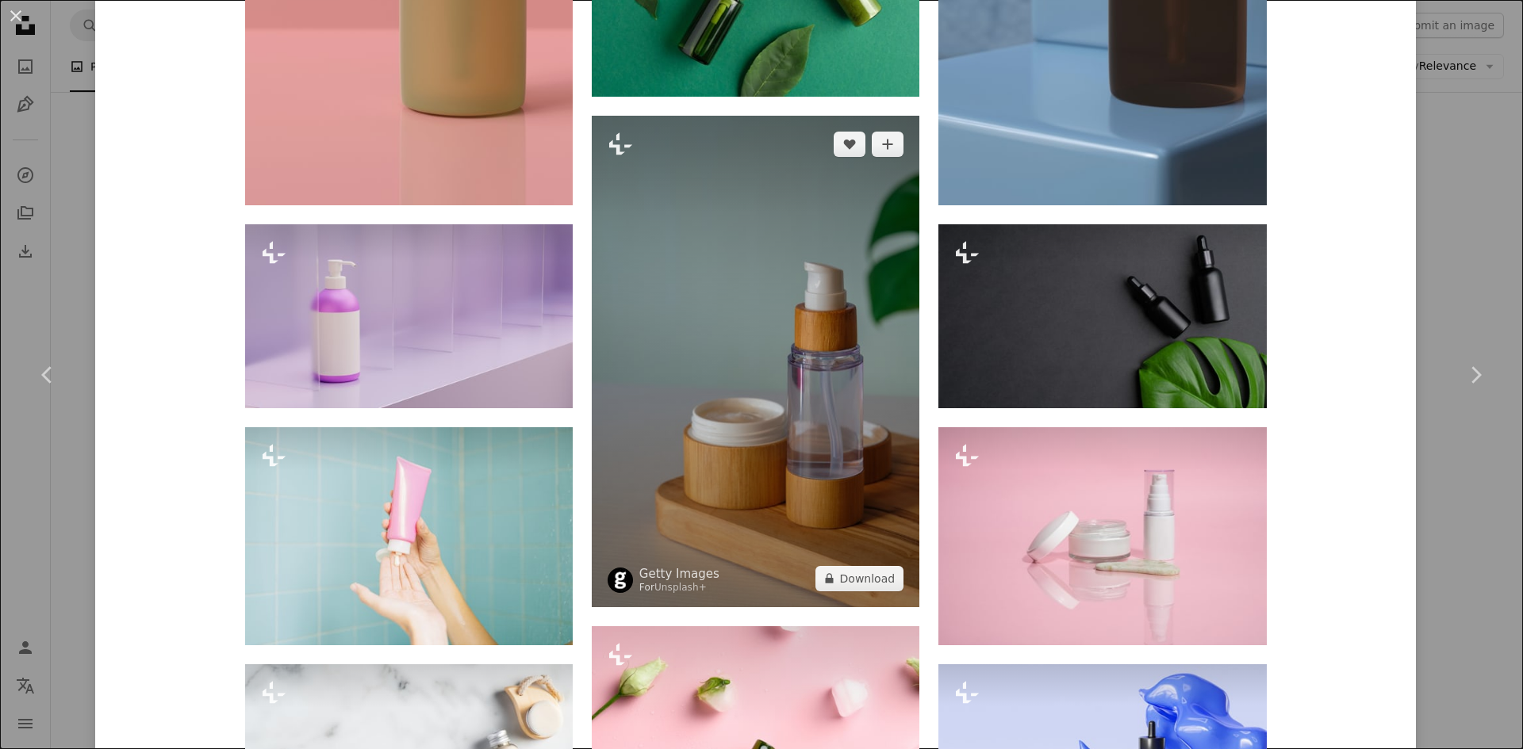
scroll to position [4062, 0]
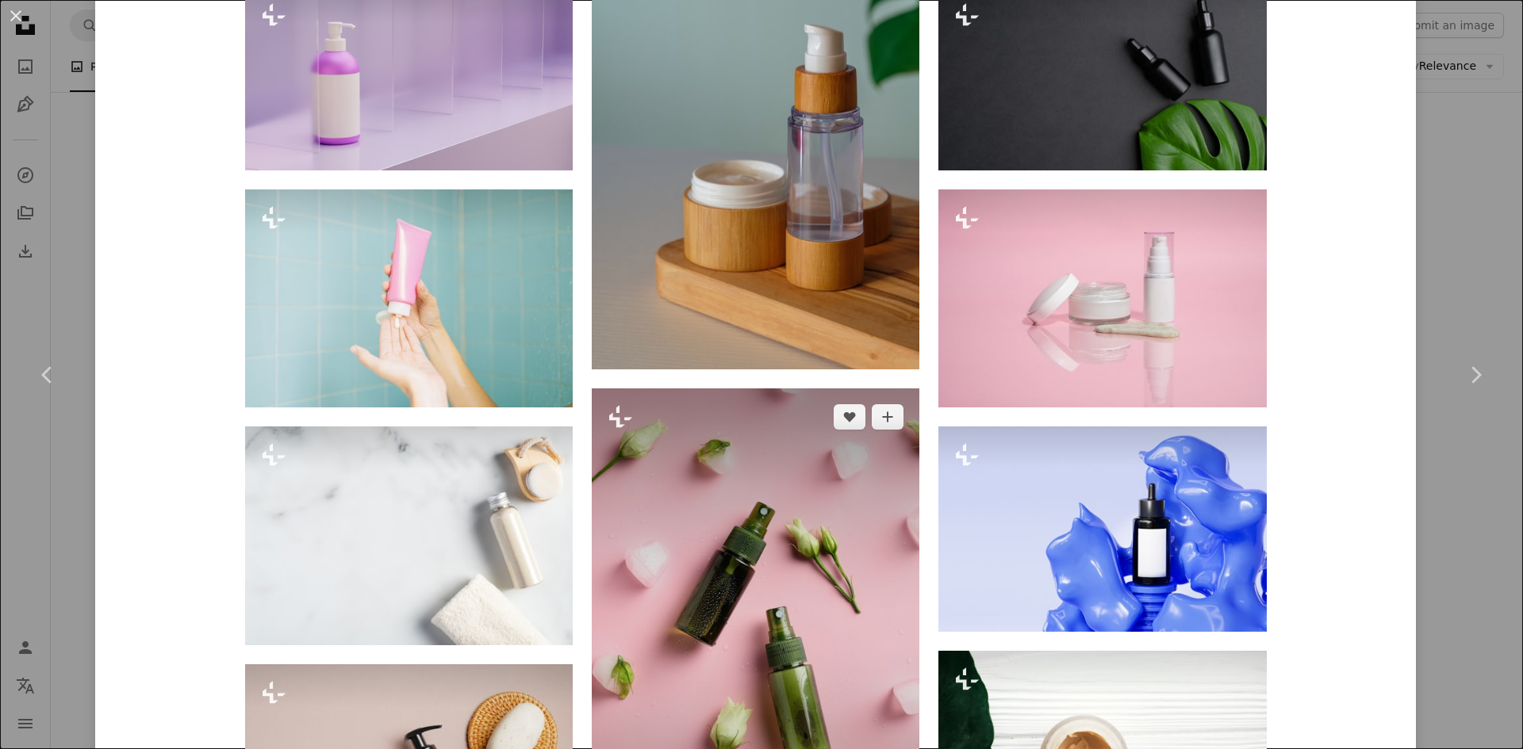
click at [828, 464] on img at bounding box center [756, 635] width 328 height 492
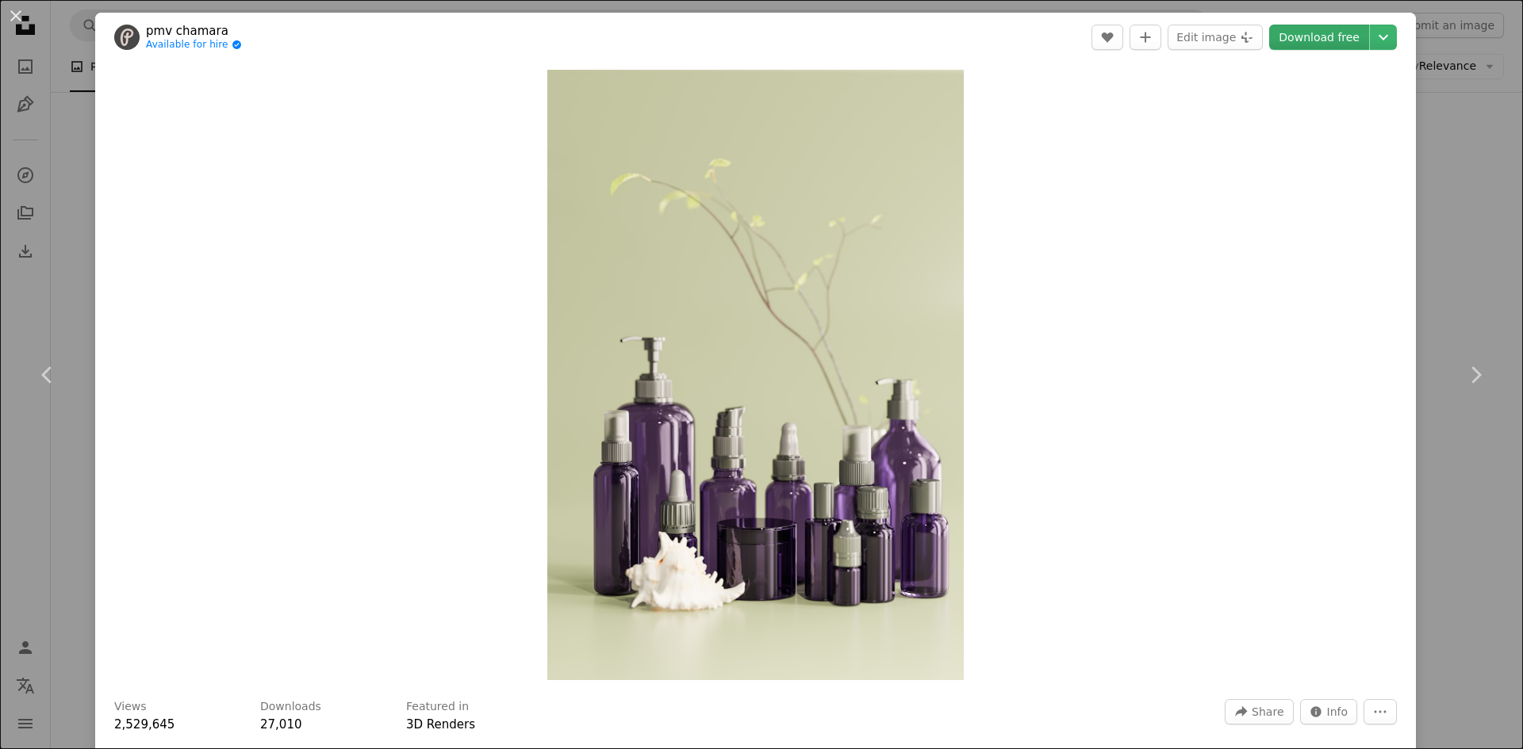
click at [1324, 40] on link "Download free" at bounding box center [1319, 37] width 100 height 25
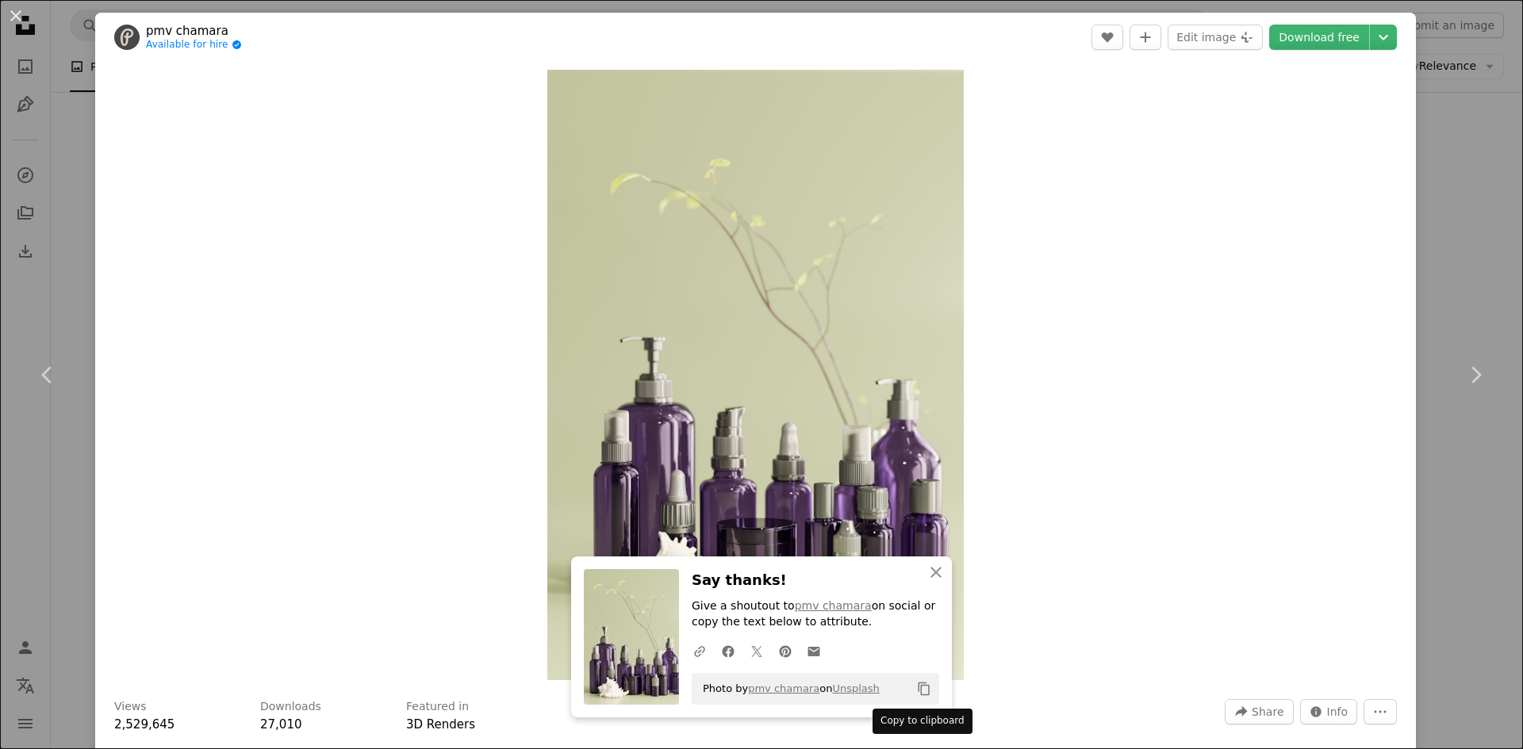
click at [920, 688] on icon "Copy content" at bounding box center [924, 689] width 14 height 14
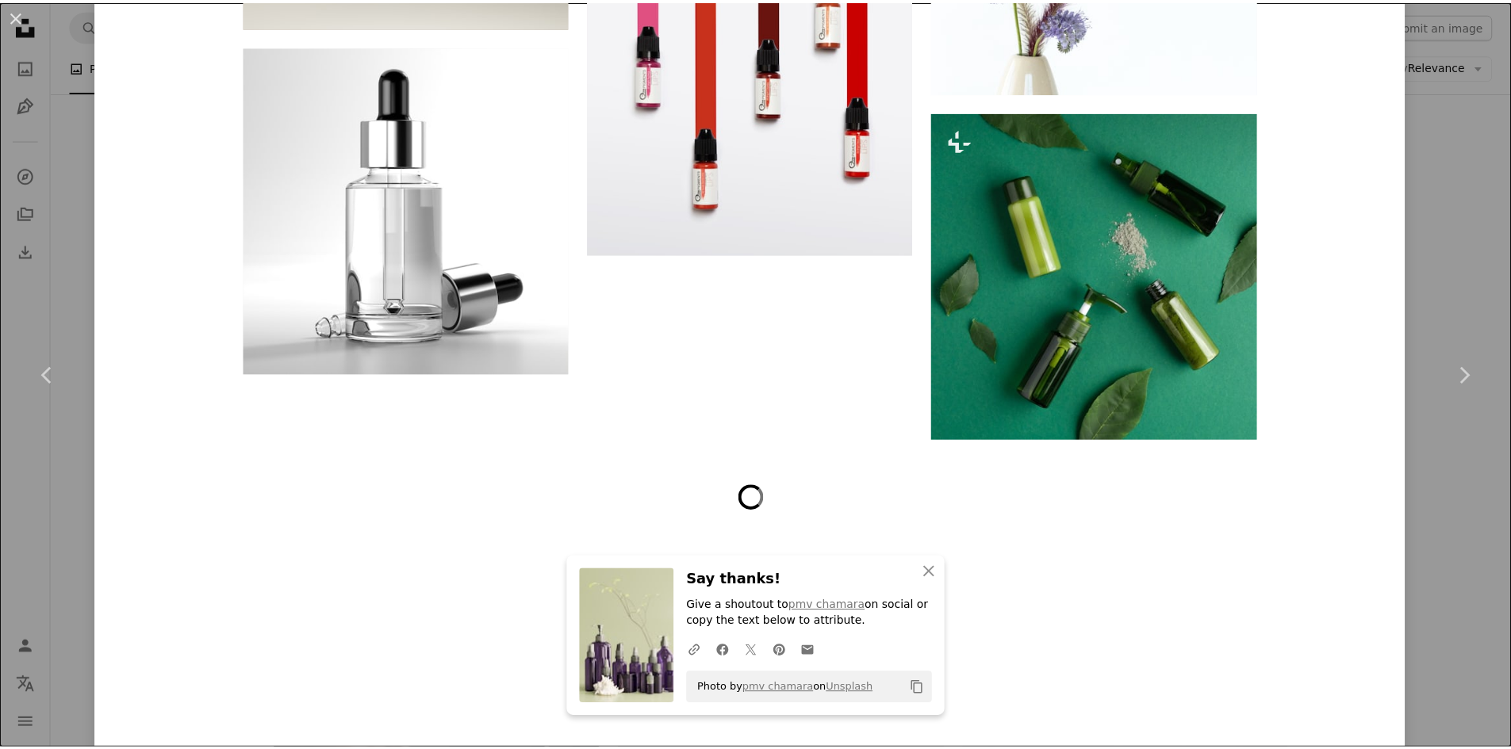
scroll to position [8323, 0]
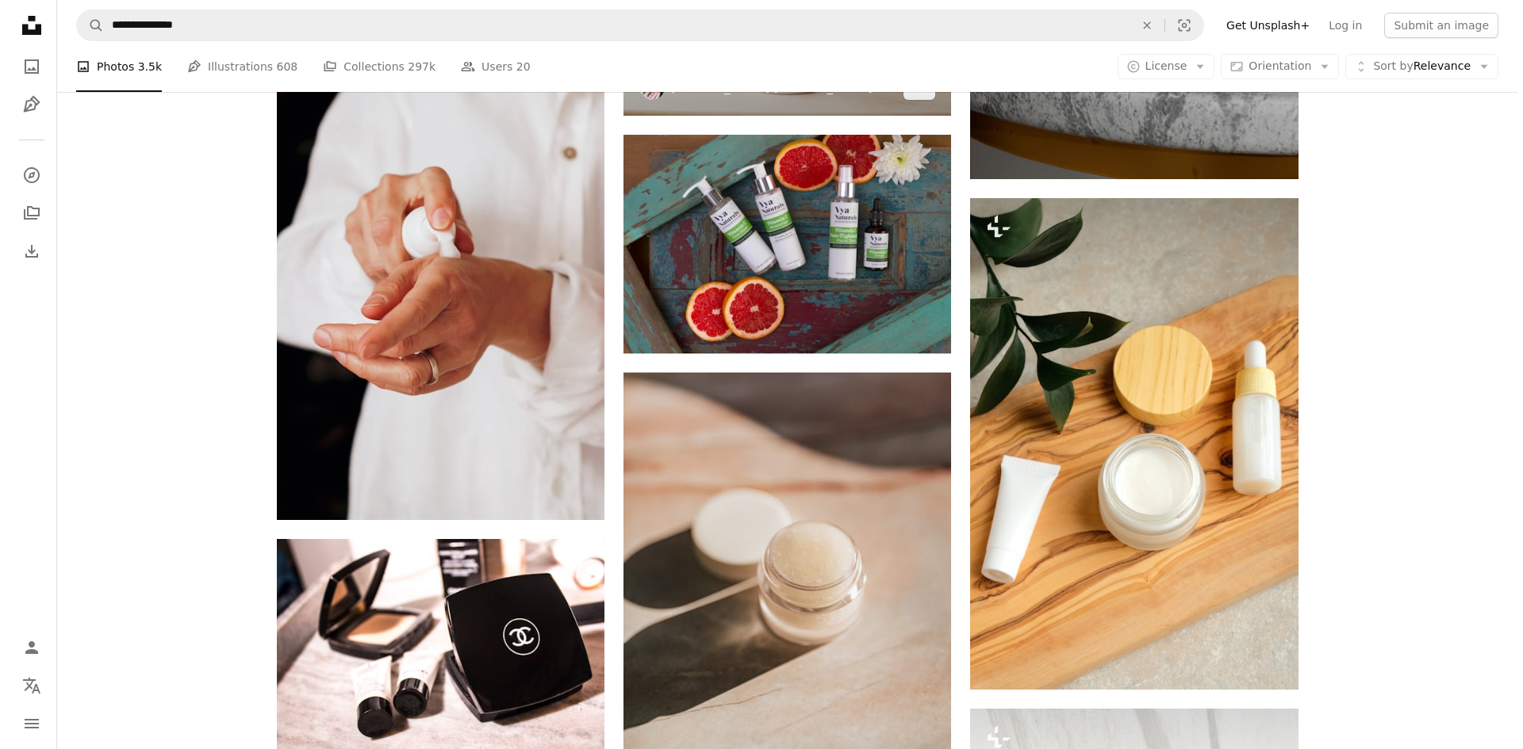
scroll to position [2141, 0]
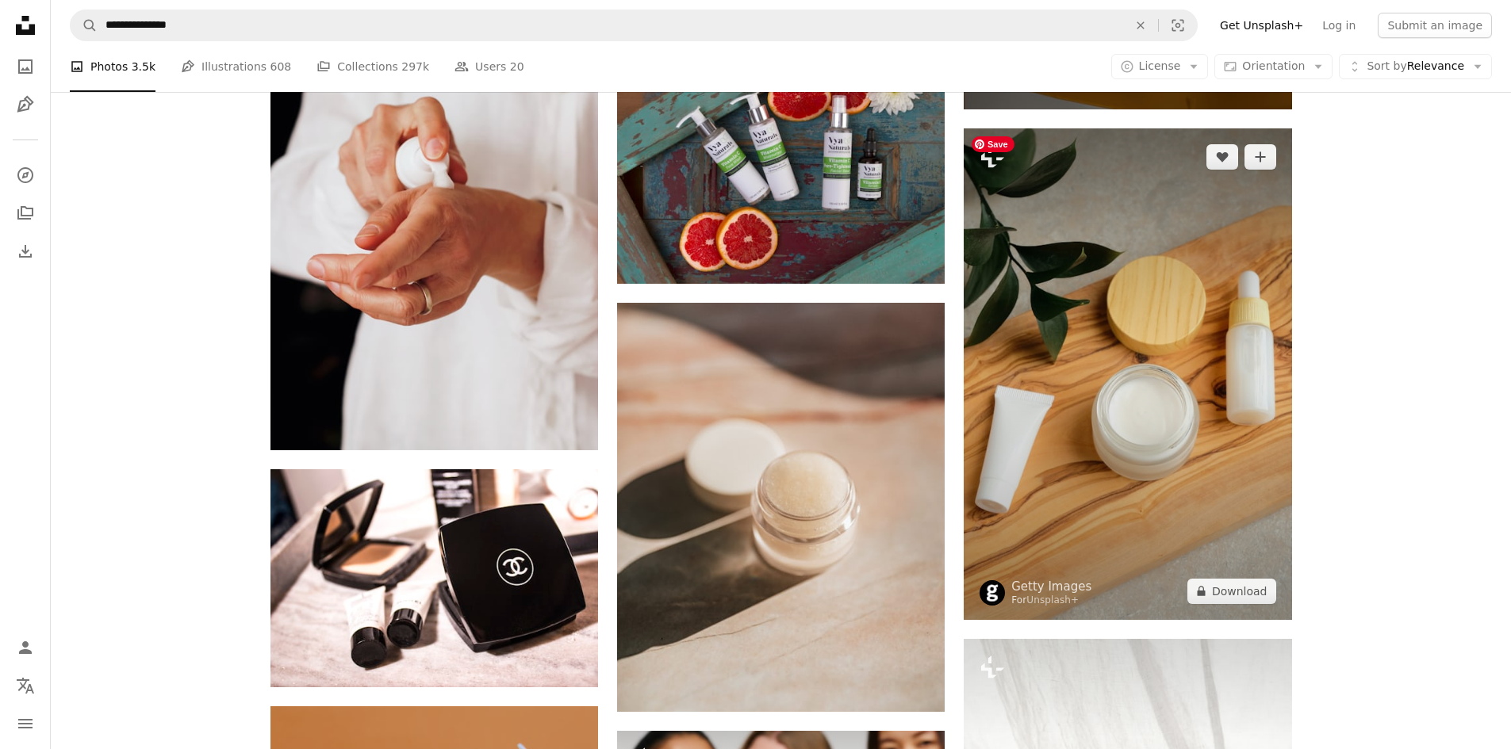
click at [1024, 369] on img at bounding box center [1128, 374] width 328 height 492
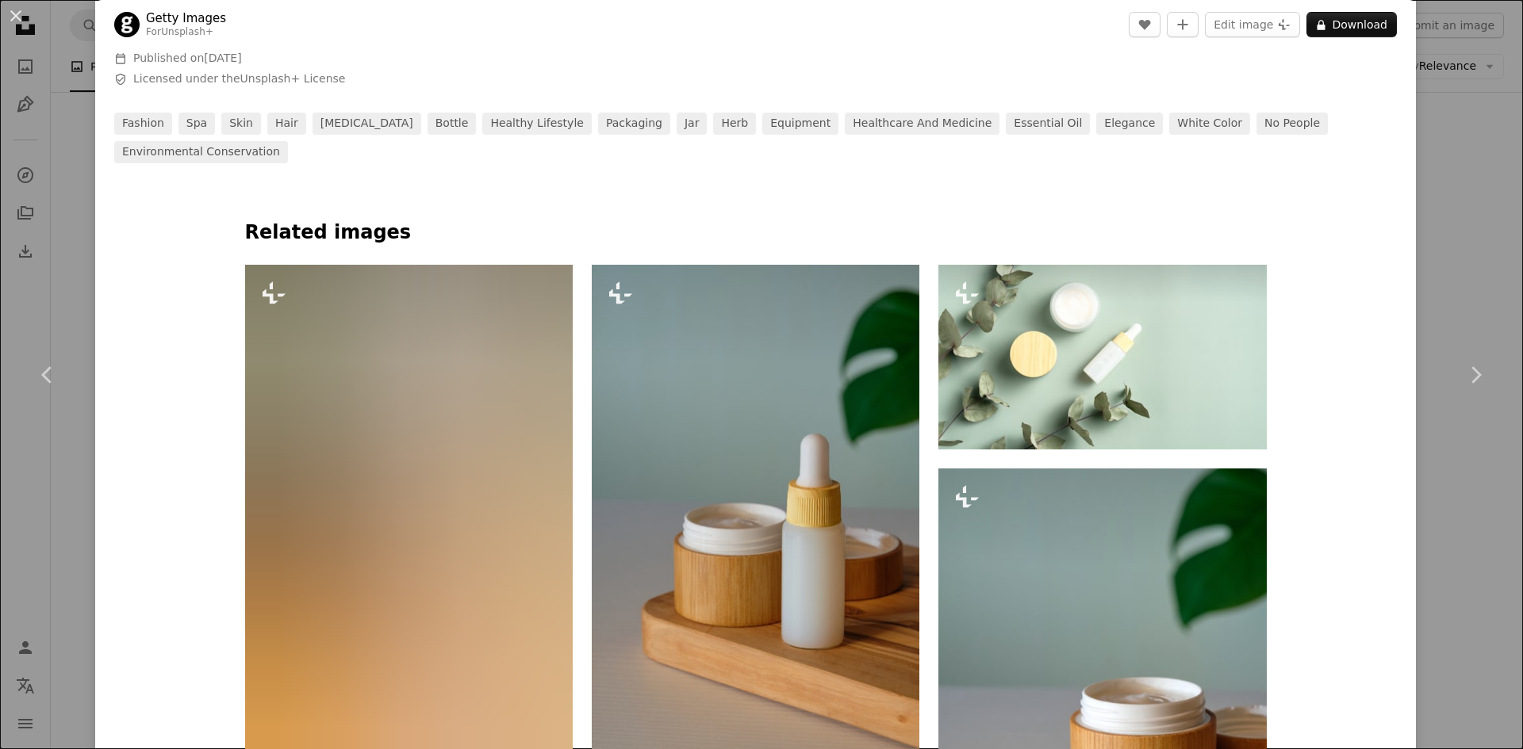
scroll to position [714, 0]
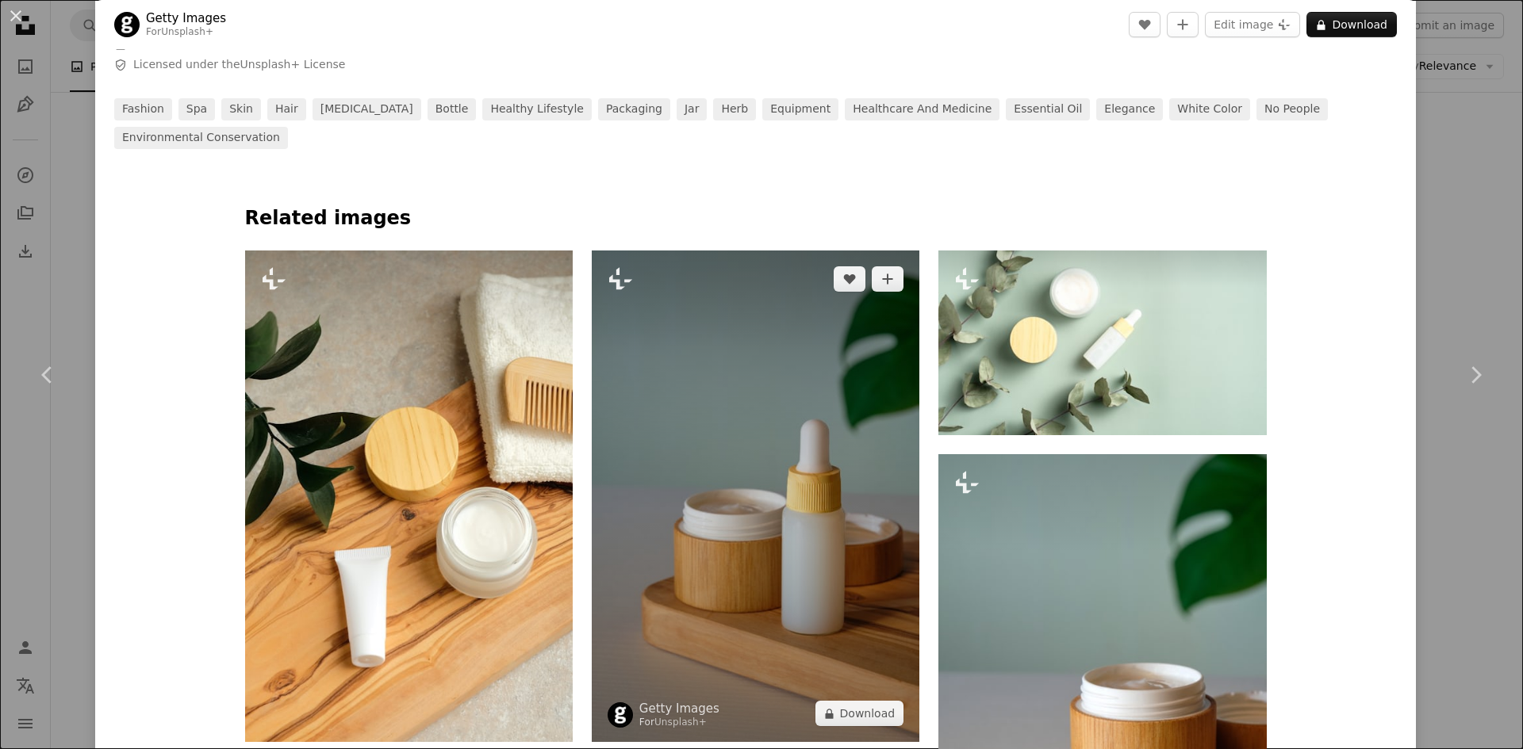
click at [820, 405] on img at bounding box center [756, 497] width 328 height 492
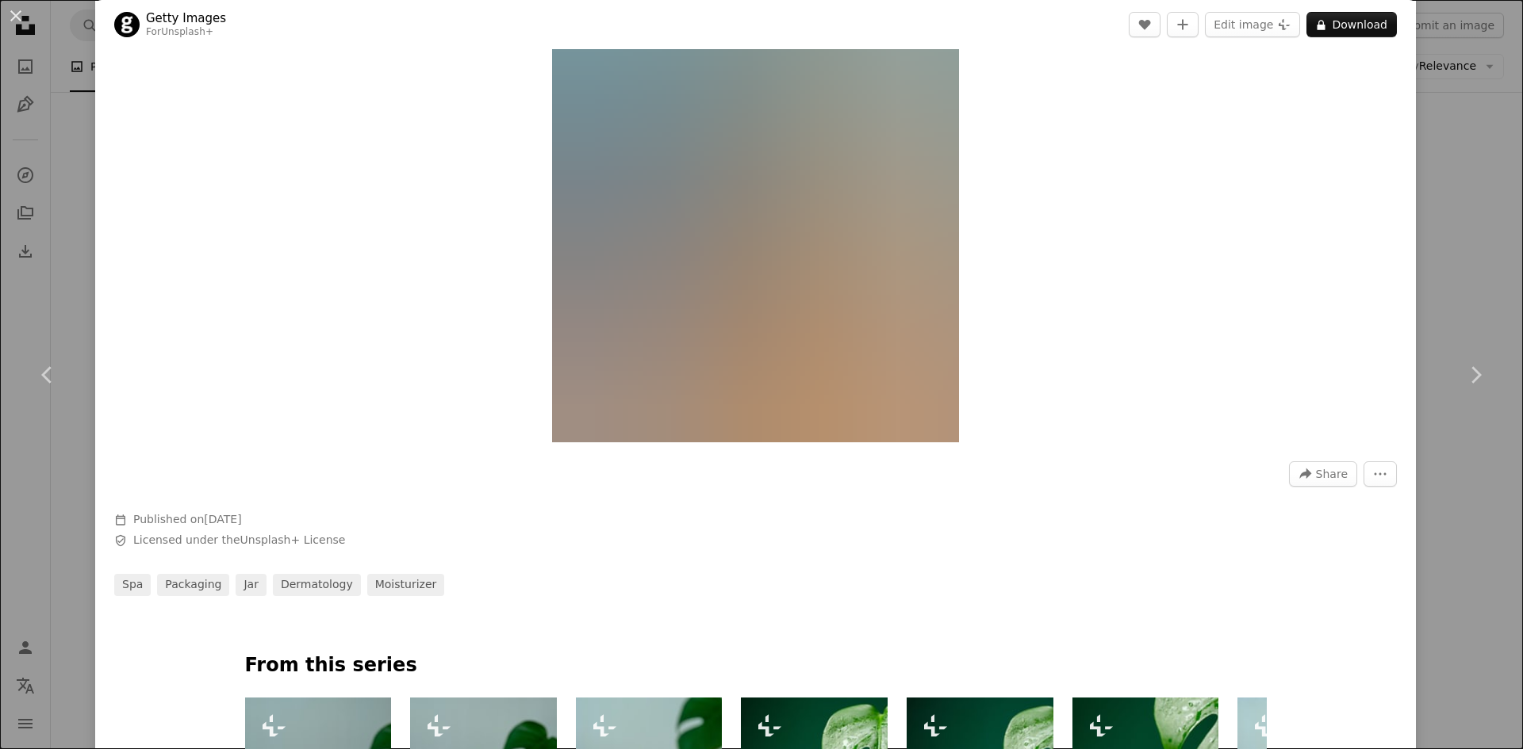
scroll to position [476, 0]
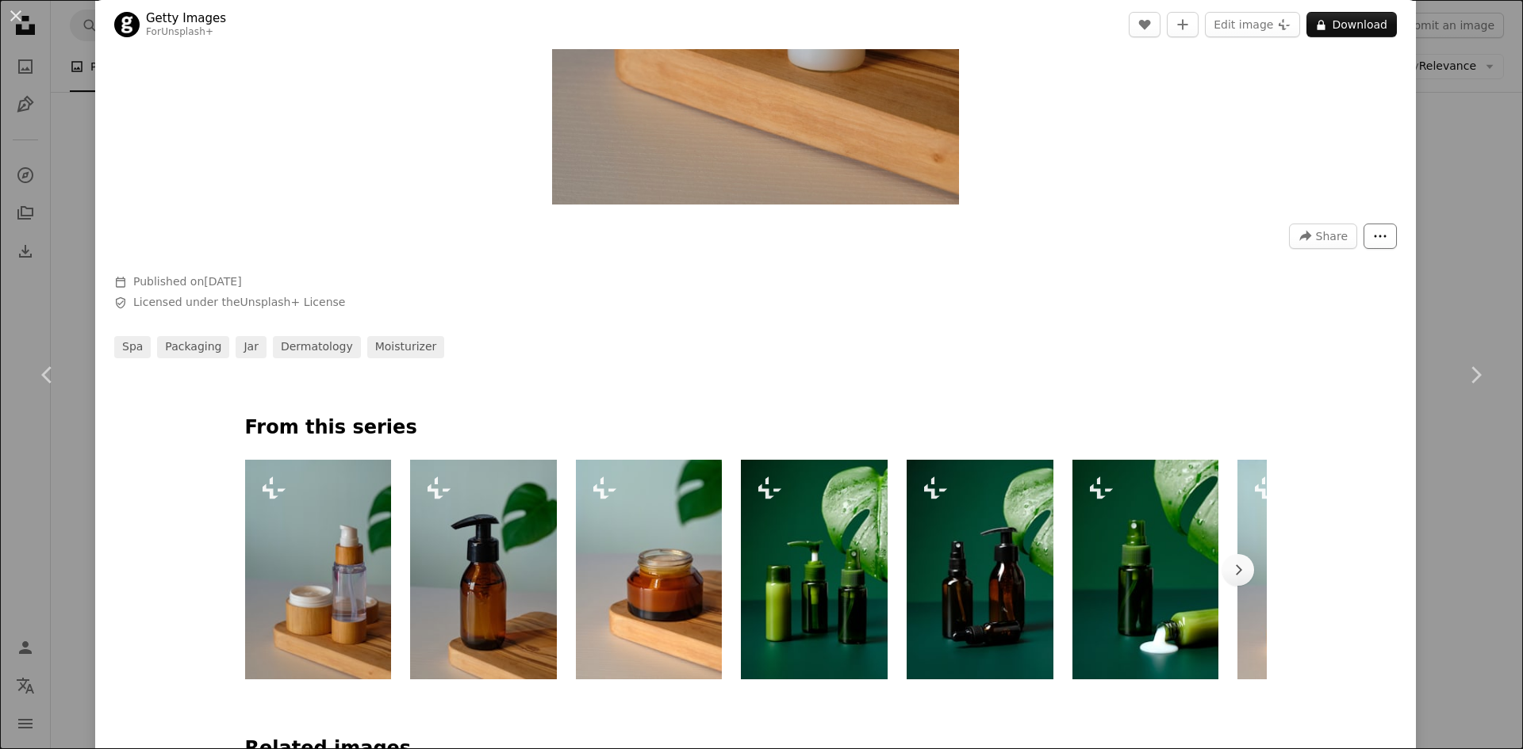
click at [1364, 228] on button "More Actions" at bounding box center [1379, 236] width 33 height 25
click at [1257, 257] on dialog "An X shape Chevron left Chevron right Getty Images For Unsplash+ A heart A plus…" at bounding box center [761, 374] width 1523 height 749
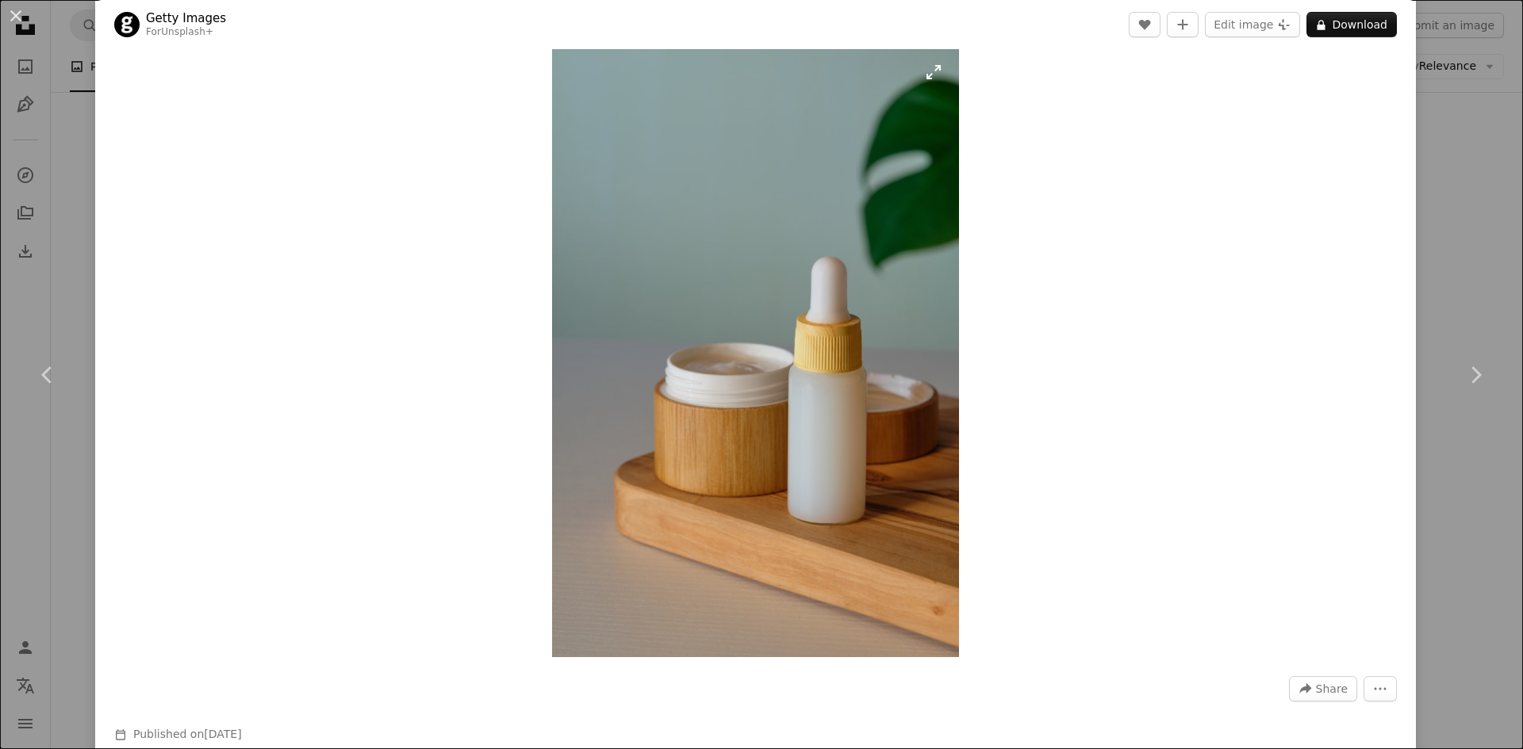
scroll to position [0, 0]
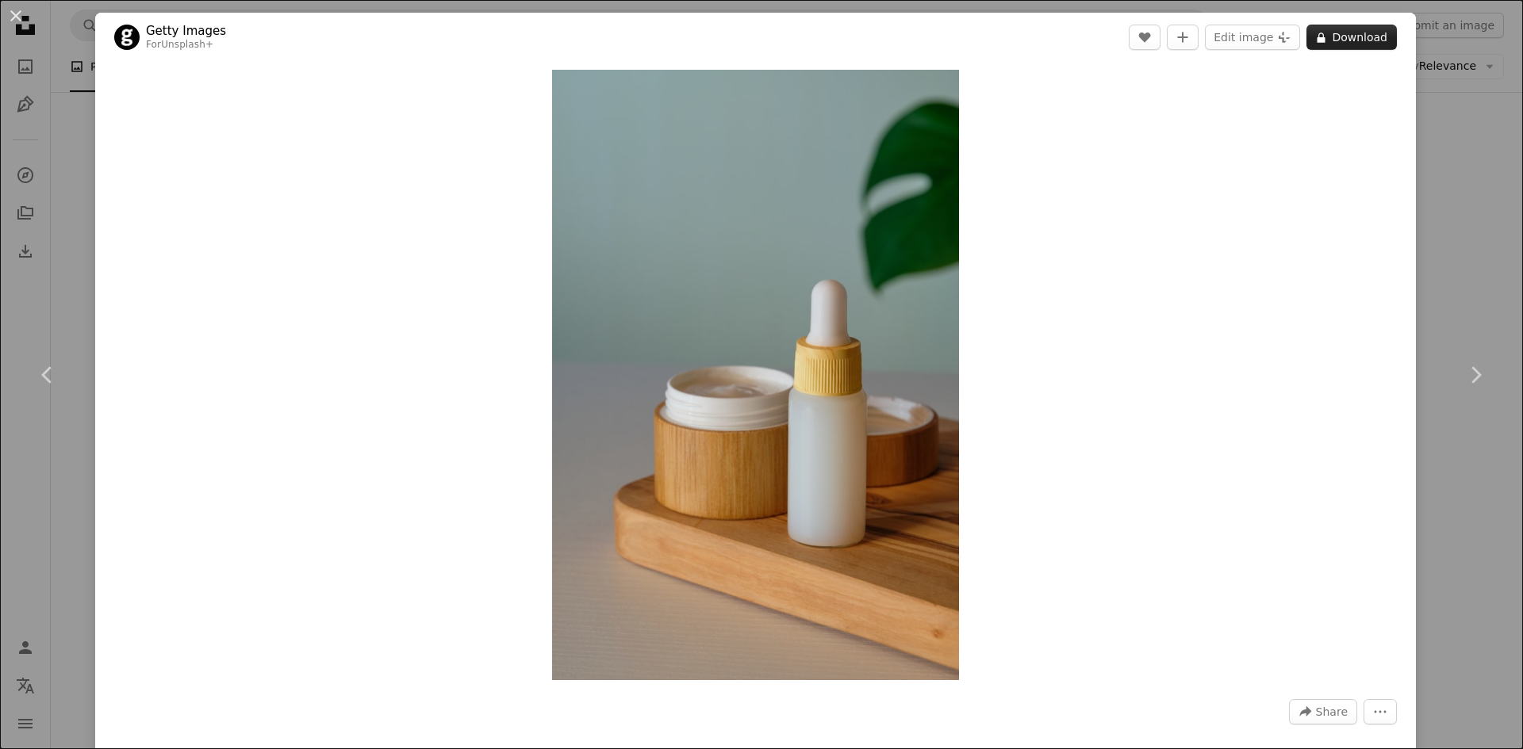
click at [1338, 40] on button "A lock Download" at bounding box center [1351, 37] width 90 height 25
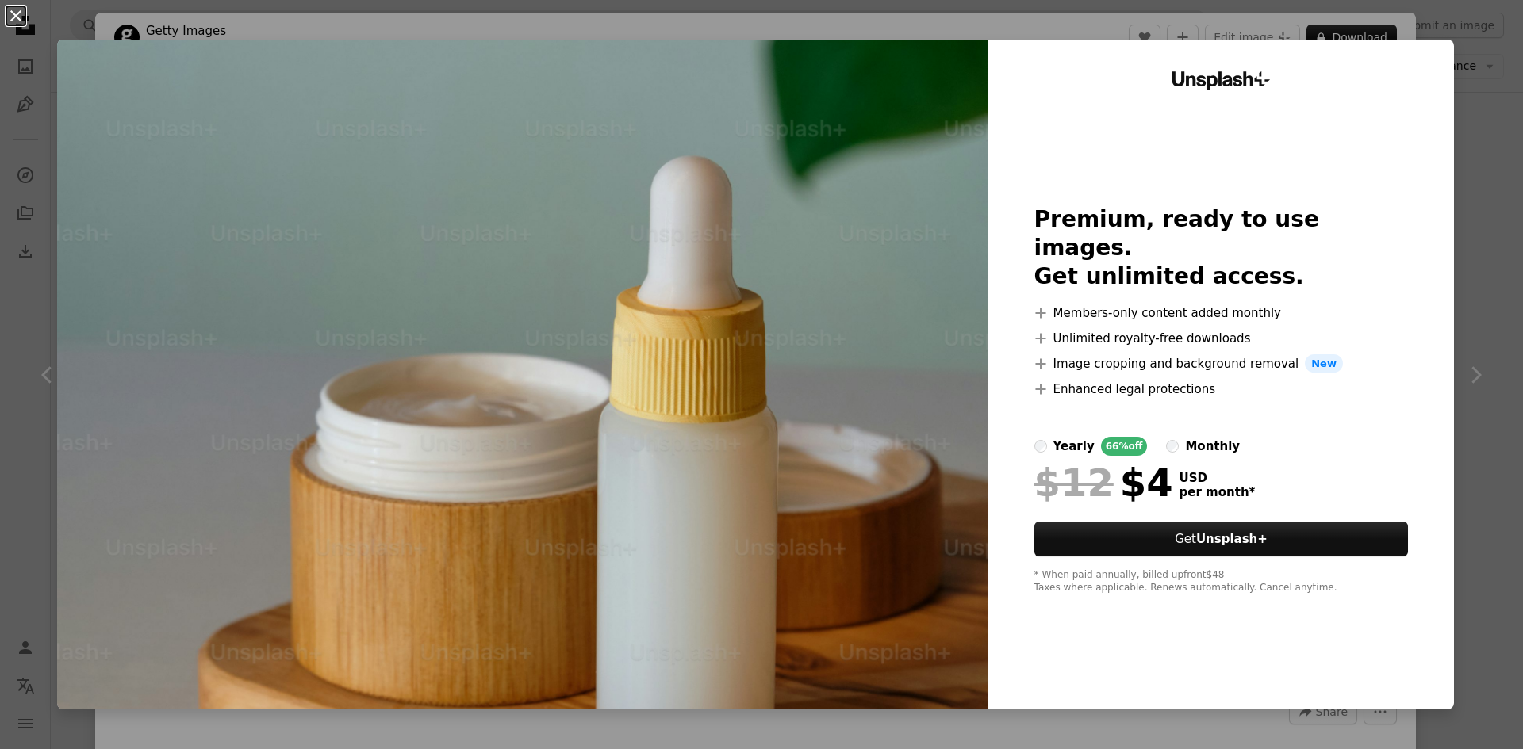
click at [13, 15] on button "An X shape" at bounding box center [15, 15] width 19 height 19
